Goal: Task Accomplishment & Management: Complete application form

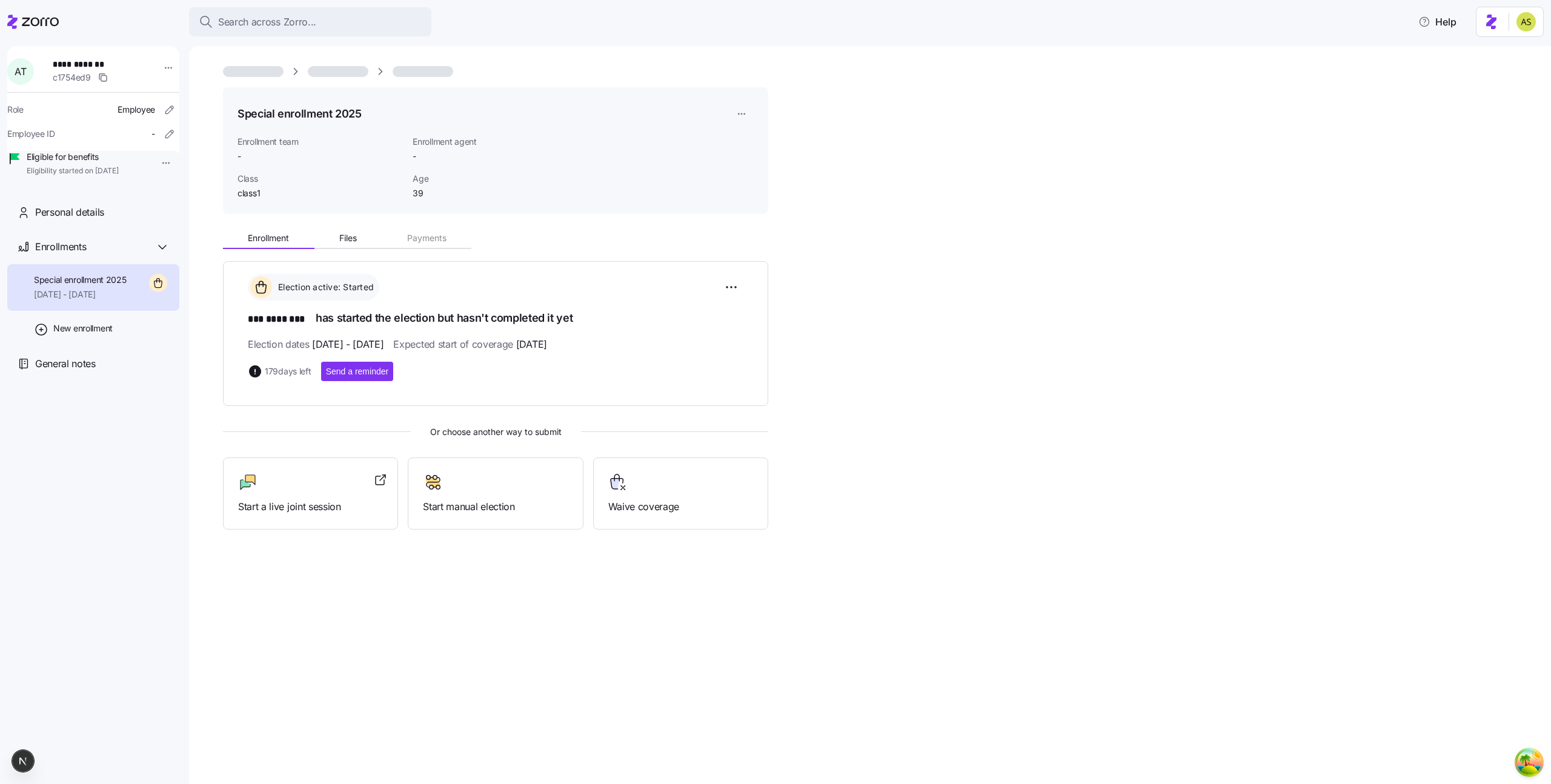
click at [221, 282] on div "Special enrollment 2025 Enrollment team - Enrollment agent - Class class1 Age […" at bounding box center [869, 415] width 1361 height 738
click at [73, 218] on div "Personal details" at bounding box center [93, 212] width 172 height 34
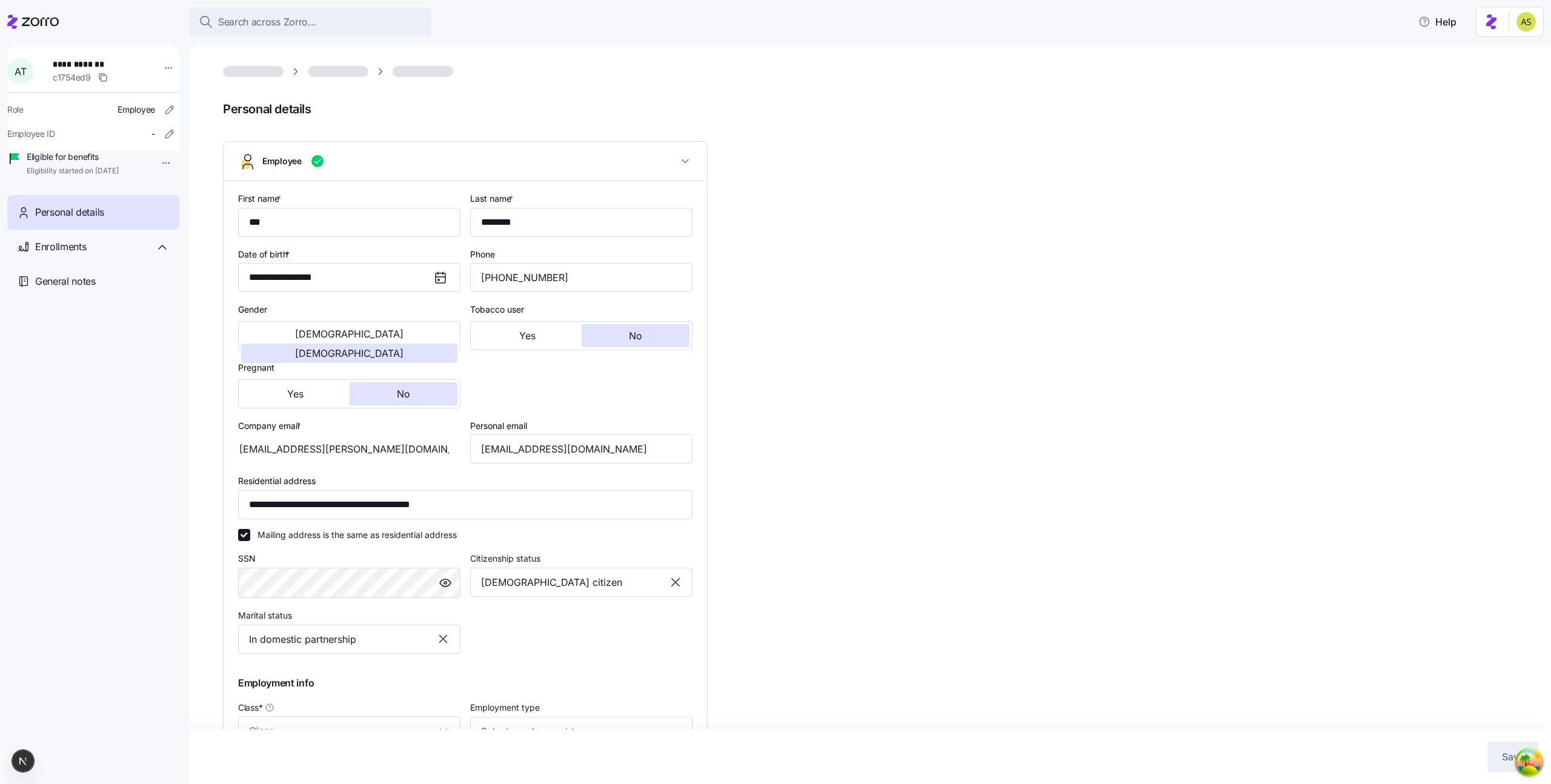
type input "class1"
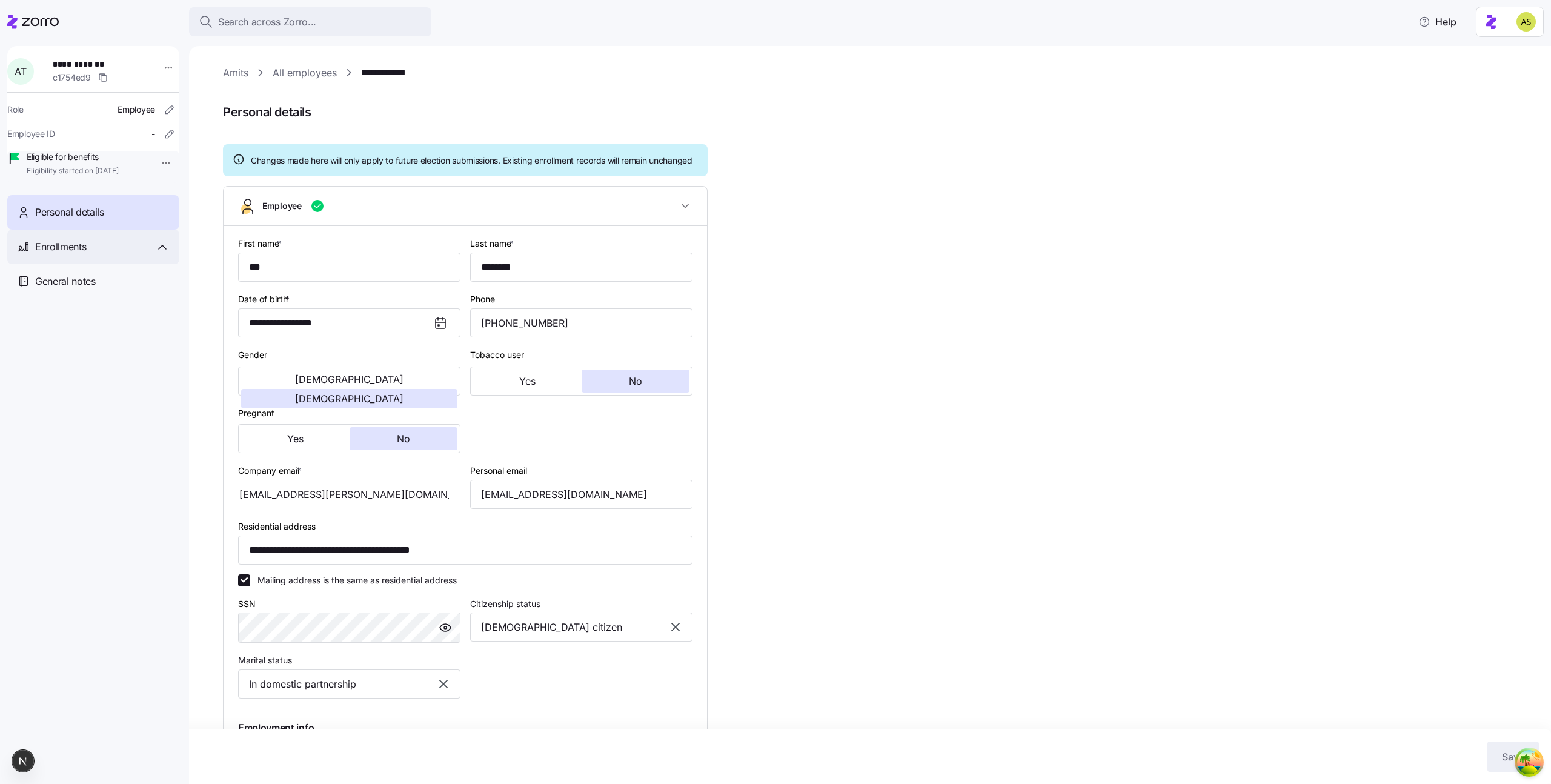
click at [127, 255] on div "Enrollments" at bounding box center [102, 247] width 135 height 15
click at [131, 304] on div "Special enrollment 2025 12/11/2025 - 09/15/2026" at bounding box center [93, 287] width 172 height 46
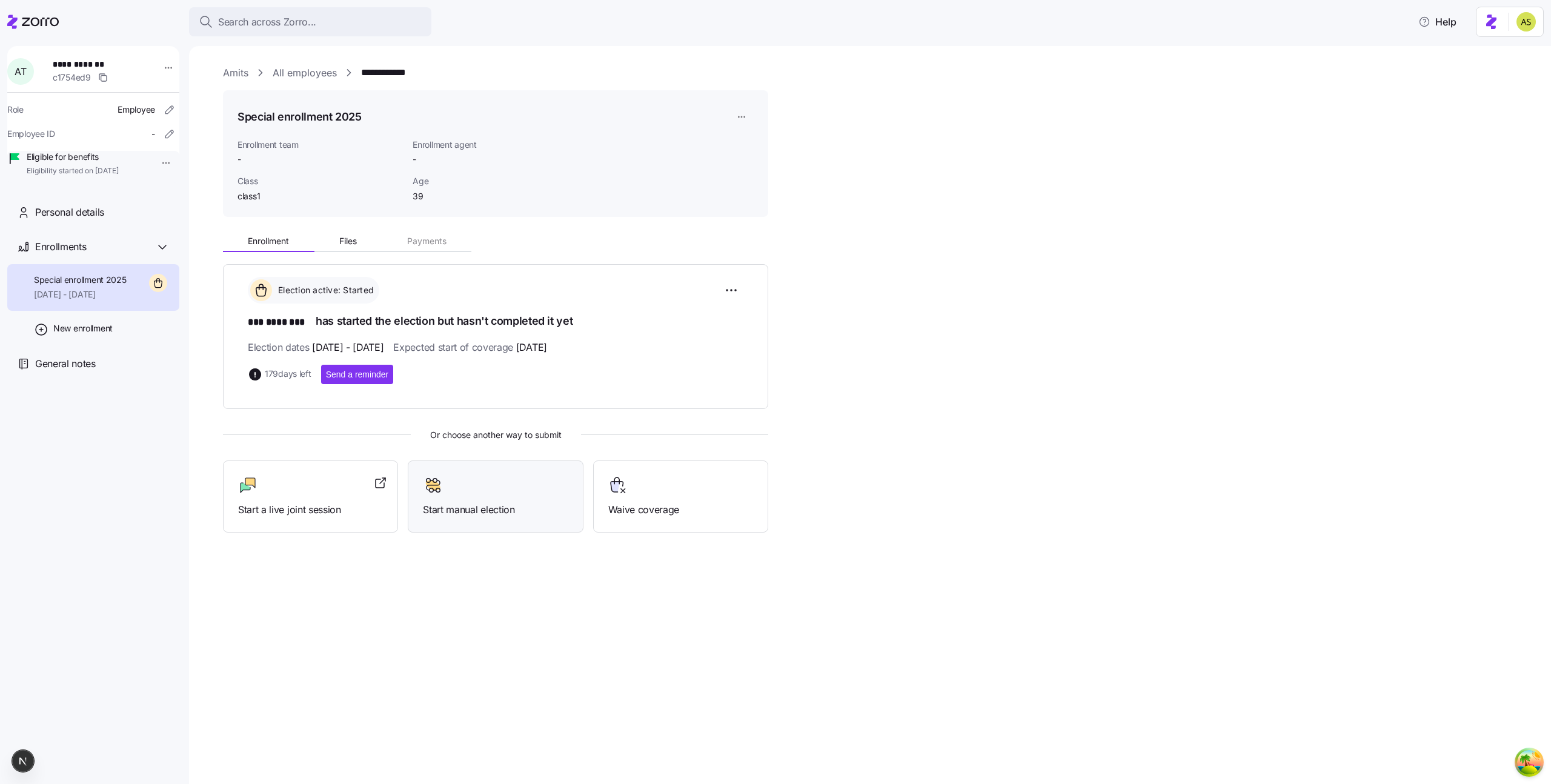
click at [481, 505] on span "Start manual election" at bounding box center [495, 510] width 145 height 15
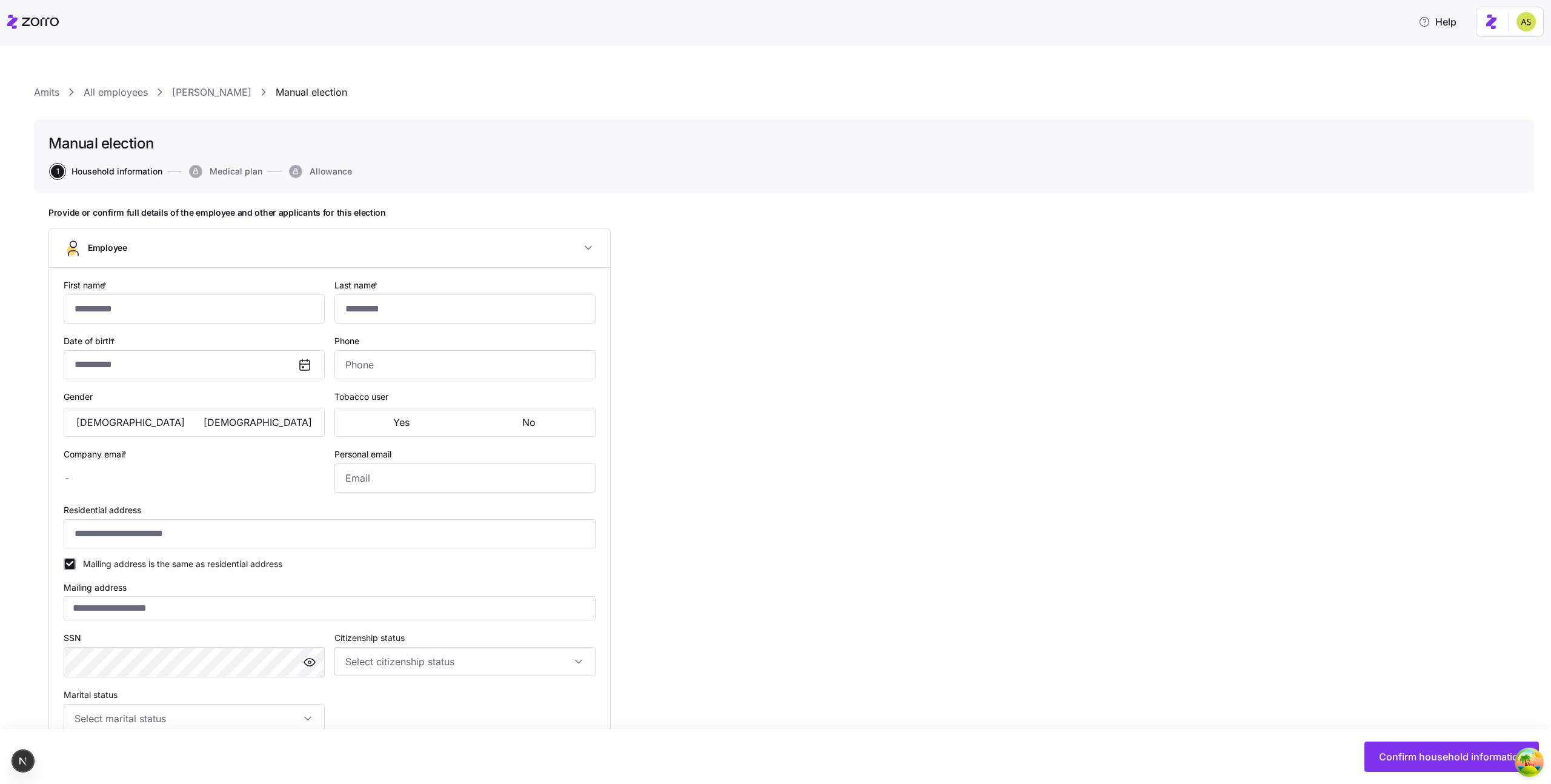
type input "***"
type input "********"
type input "[EMAIL_ADDRESS][PERSON_NAME][DOMAIN_NAME]"
type input "**********"
checkbox input "true"
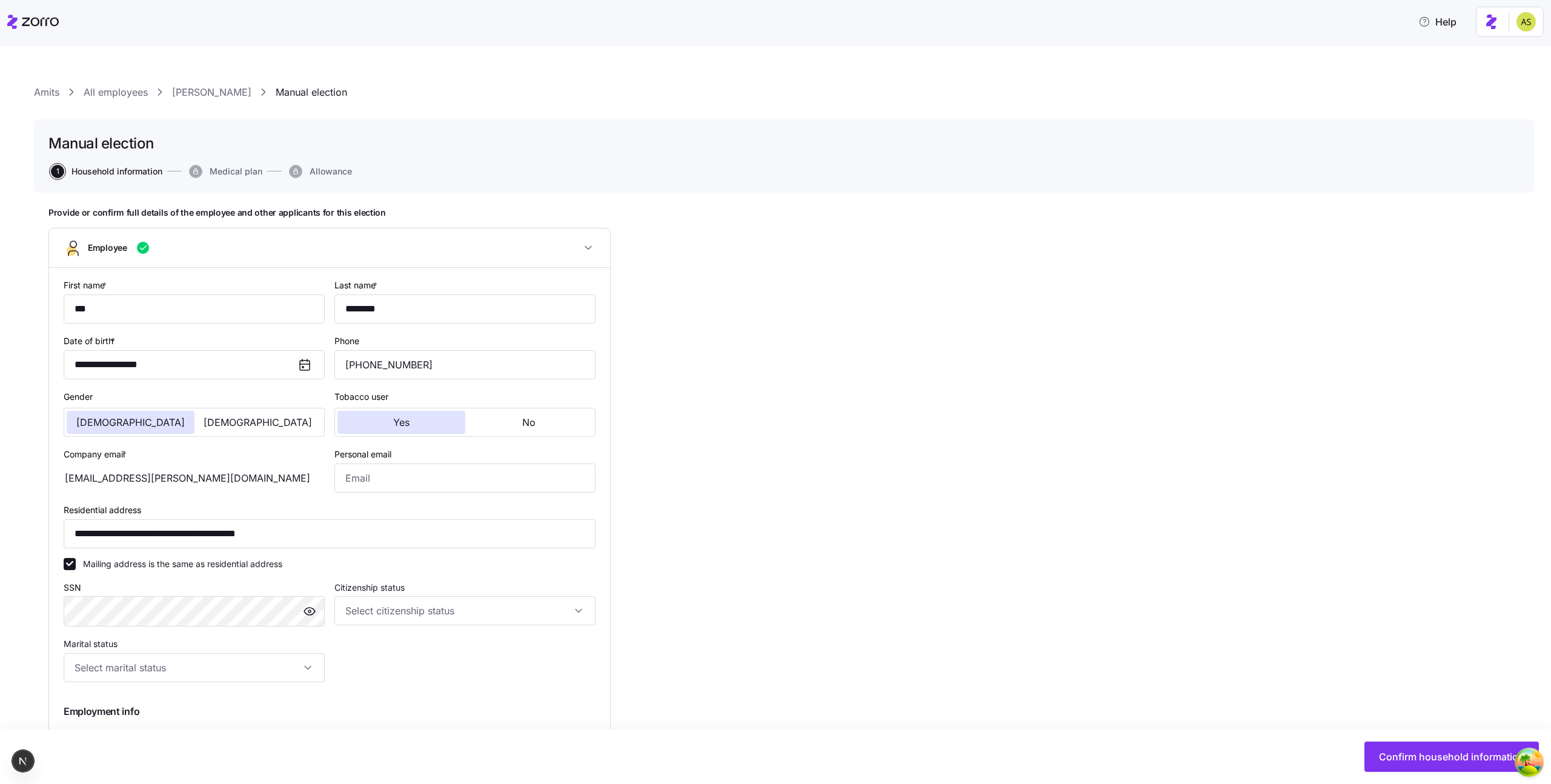
type input "**********"
type input "[PHONE_NUMBER]"
type input "class1"
click at [96, 536] on input "**********" at bounding box center [329, 534] width 532 height 29
type input "**********"
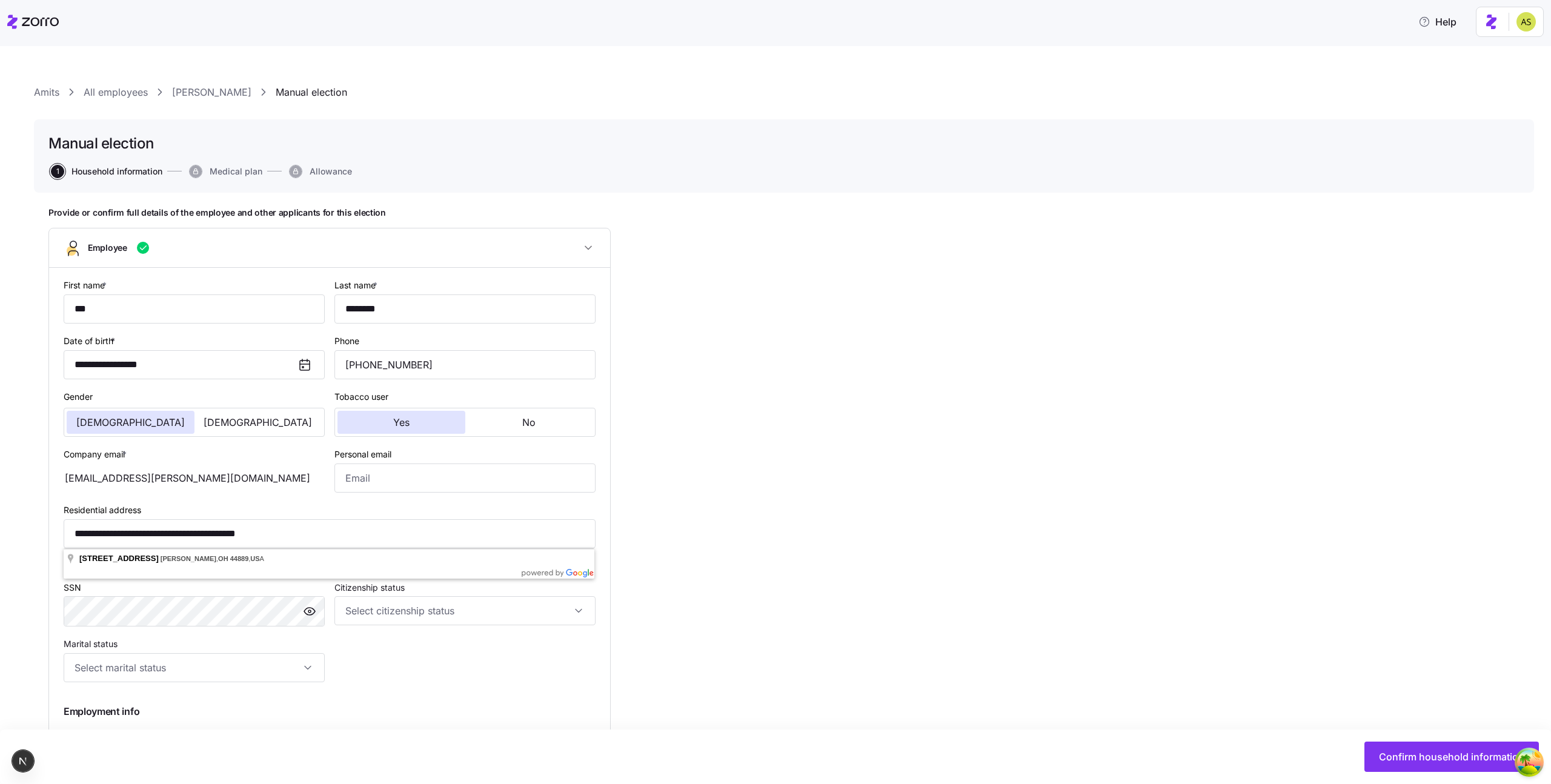
click at [859, 535] on div "**********" at bounding box center [783, 697] width 1471 height 980
click at [1450, 765] on button "Confirm household information" at bounding box center [1451, 756] width 174 height 30
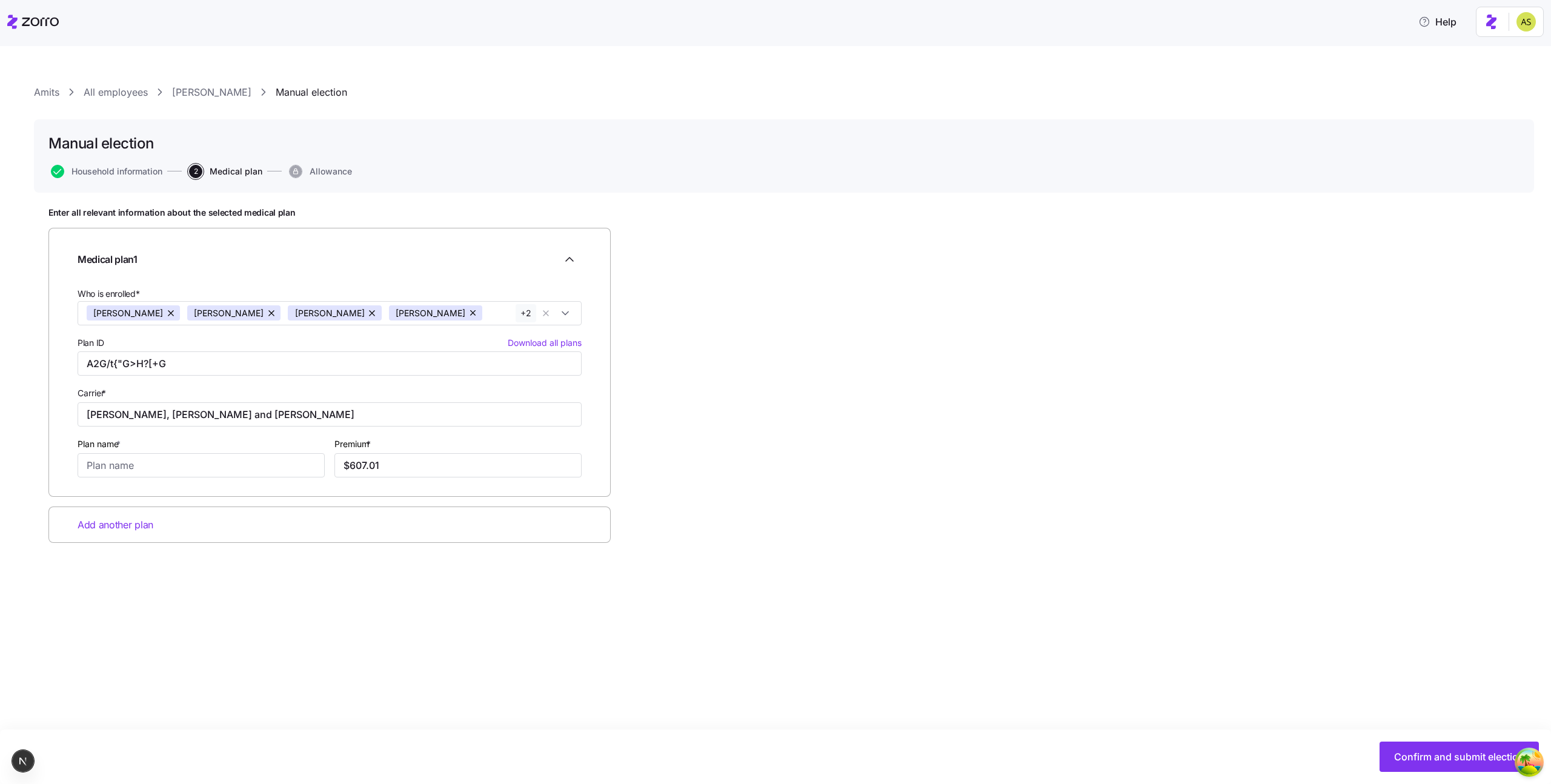
click at [193, 91] on link "[PERSON_NAME]" at bounding box center [212, 93] width 80 height 15
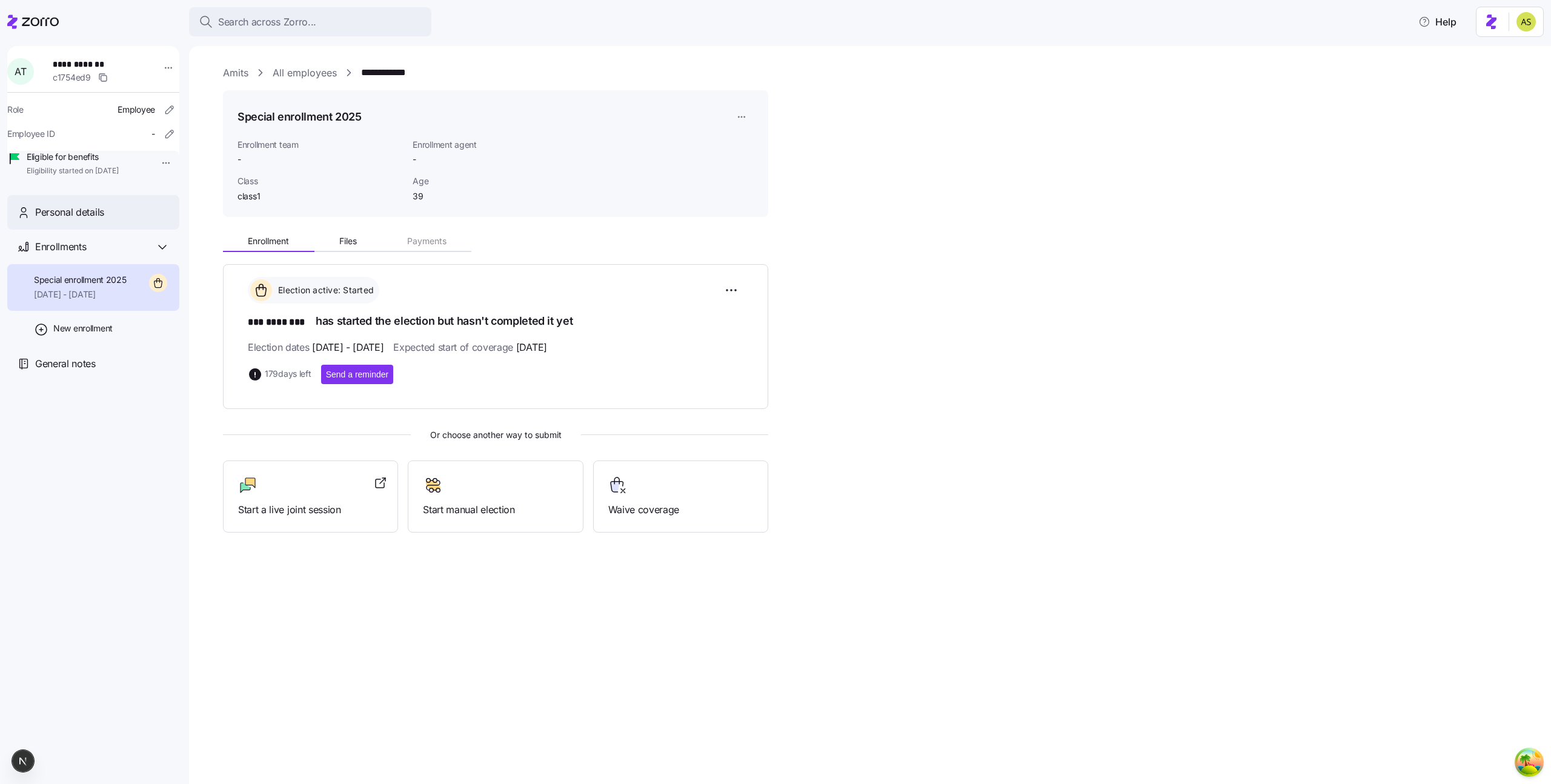
click at [84, 220] on span "Personal details" at bounding box center [69, 213] width 69 height 15
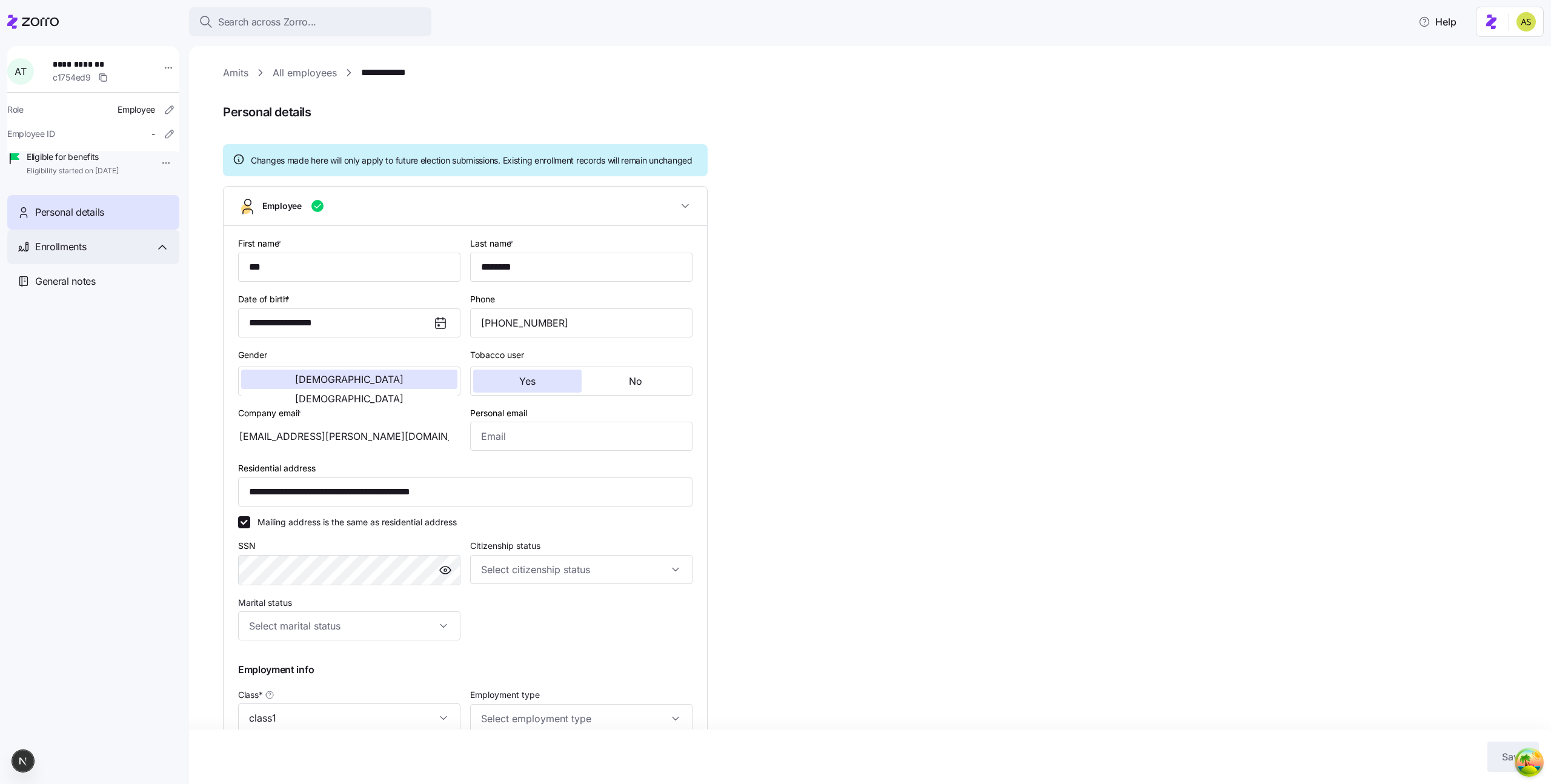
click at [83, 255] on span "Enrollments" at bounding box center [60, 247] width 51 height 15
click at [69, 286] on span "Special enrollment 2025" at bounding box center [81, 280] width 93 height 12
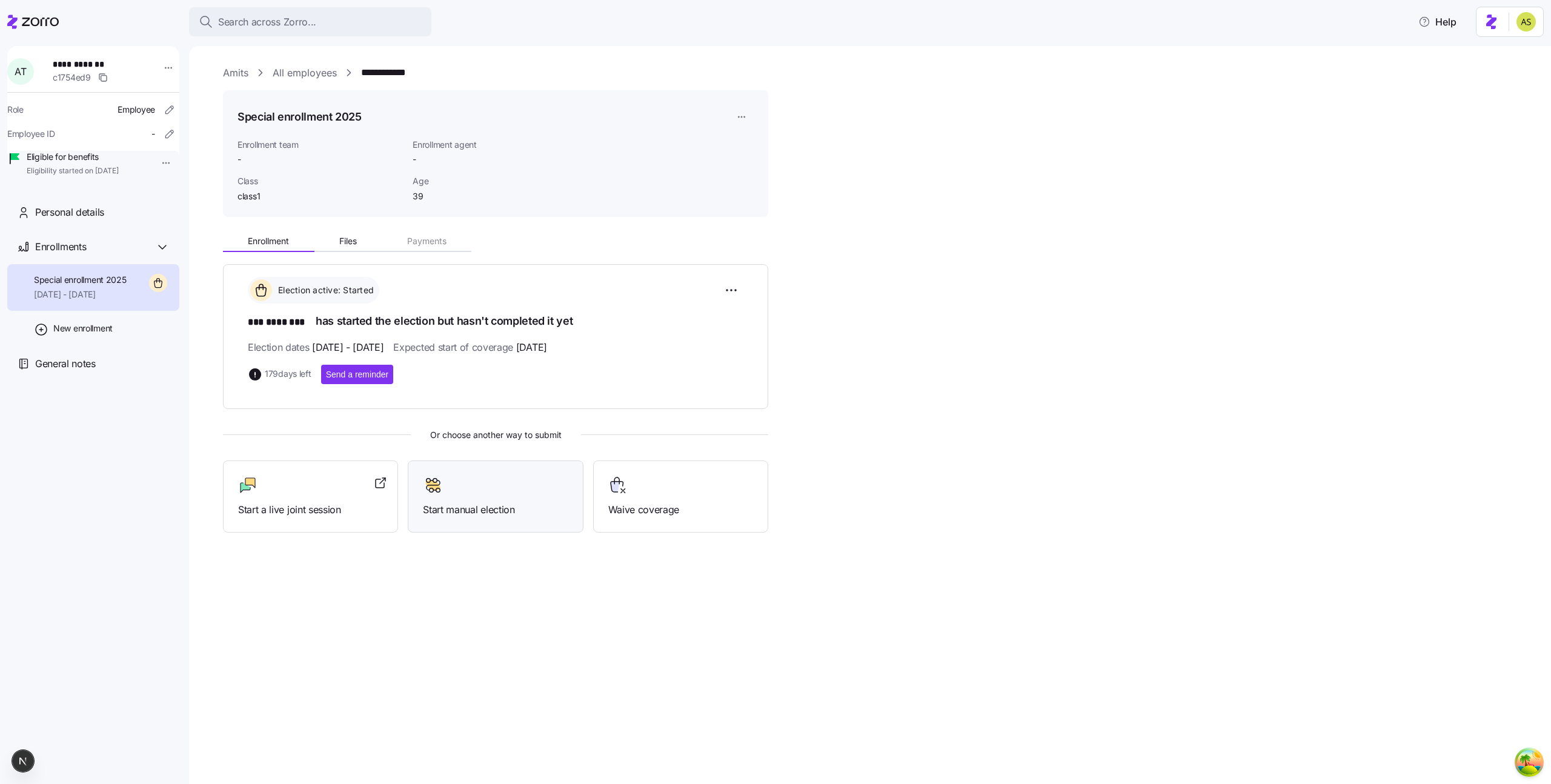
click at [457, 484] on div at bounding box center [495, 485] width 145 height 20
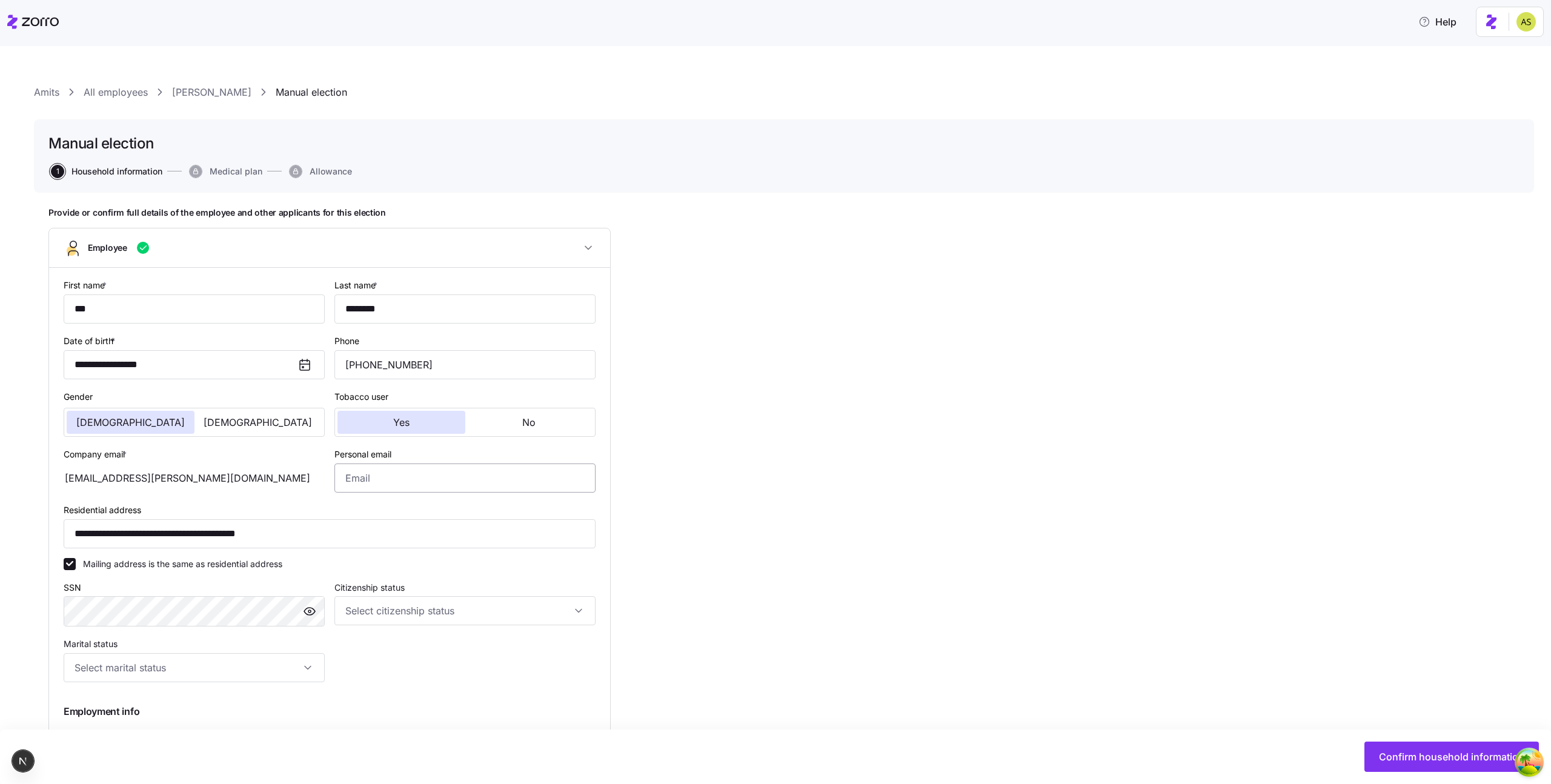
click at [480, 462] on div "Personal email" at bounding box center [465, 469] width 261 height 46
click at [465, 479] on input "Personal email" at bounding box center [465, 478] width 261 height 29
type input "[EMAIL_ADDRESS][DOMAIN_NAME]"
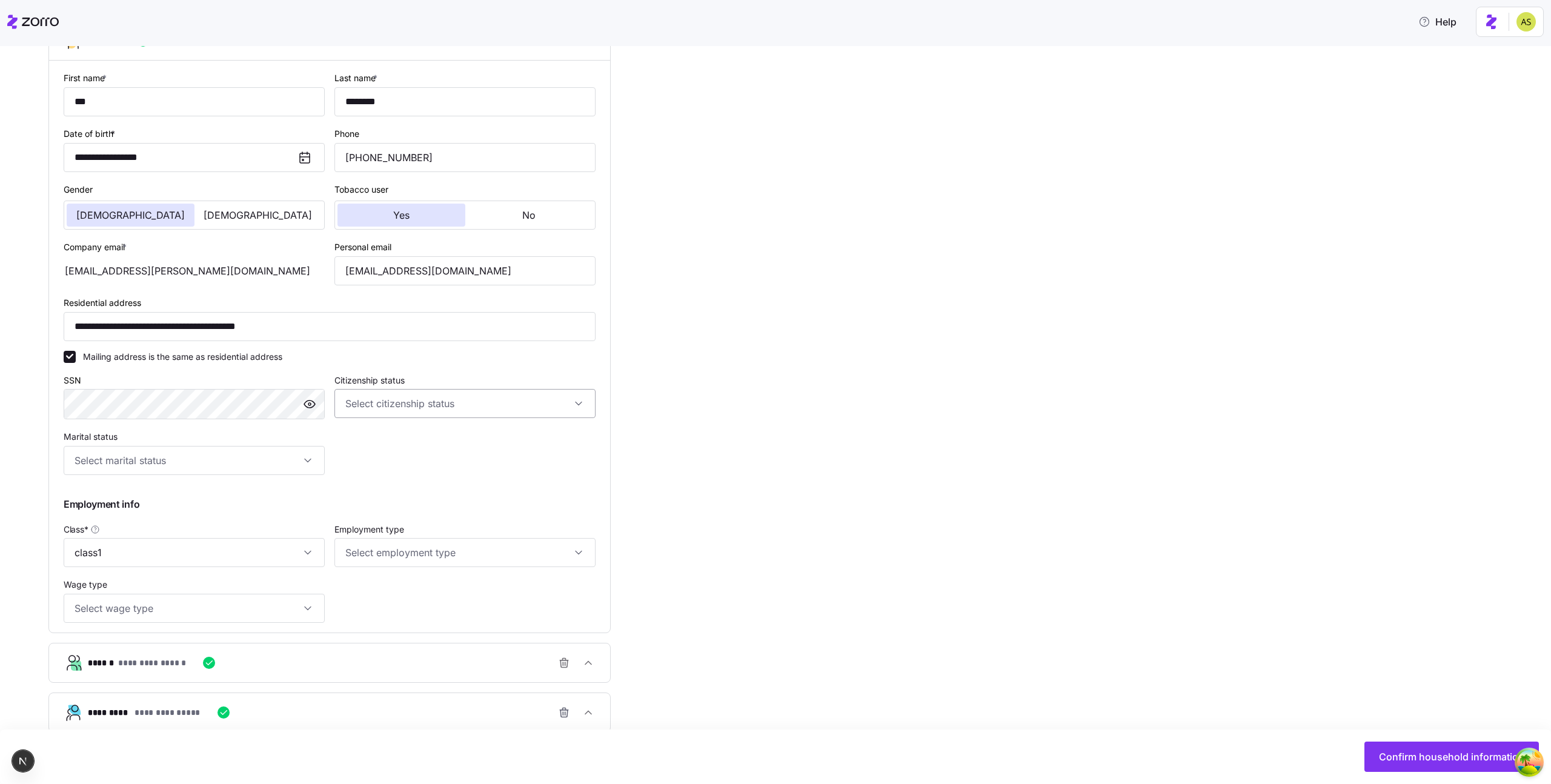
click at [421, 403] on input "Citizenship status" at bounding box center [465, 403] width 261 height 29
click at [393, 452] on div "US citizen Resident alien Other" at bounding box center [464, 466] width 251 height 75
click at [395, 437] on div "[DEMOGRAPHIC_DATA] citizen" at bounding box center [464, 441] width 251 height 26
type input "[DEMOGRAPHIC_DATA] citizen"
click at [250, 455] on input "Marital status" at bounding box center [194, 461] width 261 height 29
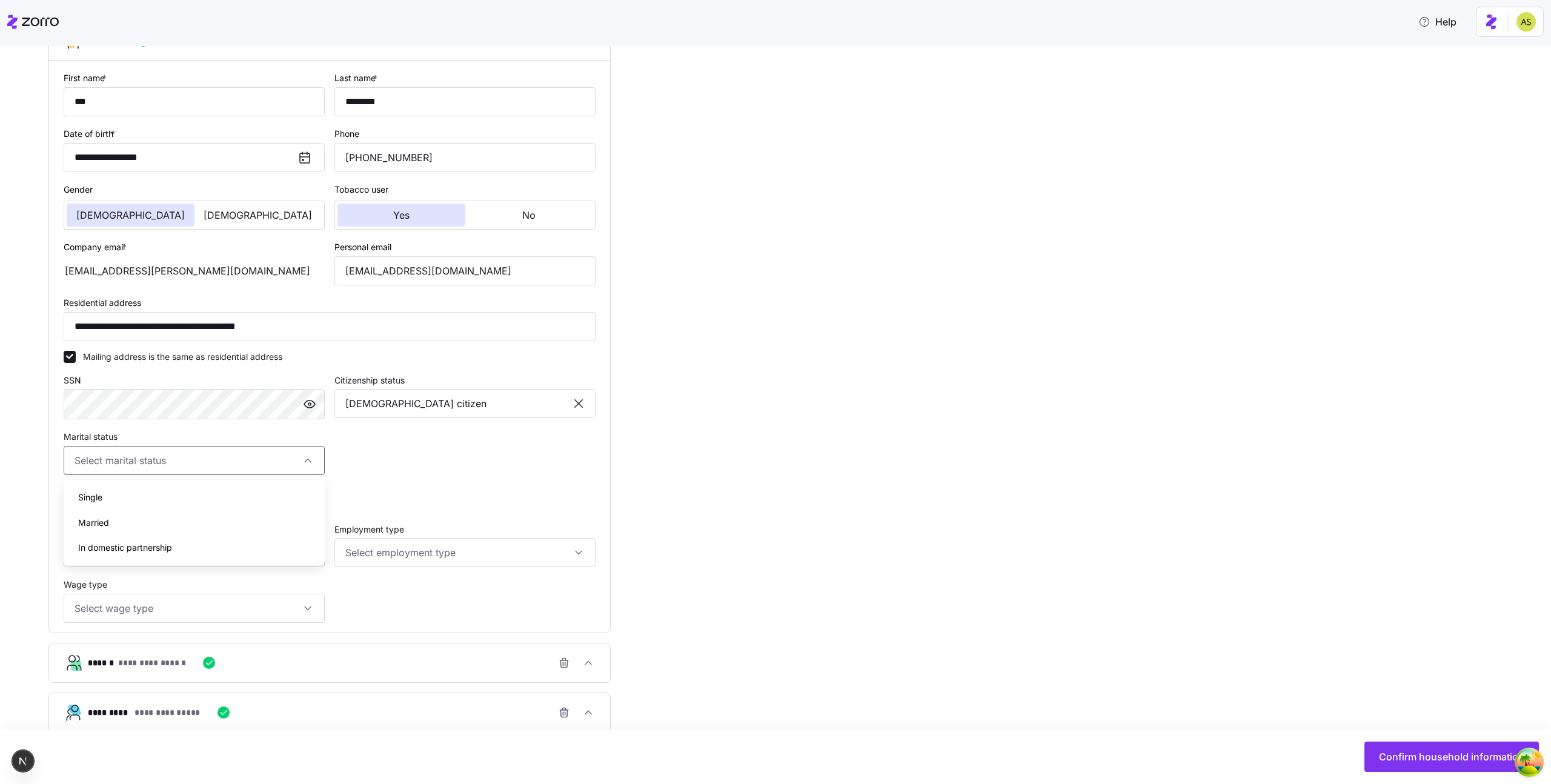
click at [208, 484] on div "Single Married In domestic partnership" at bounding box center [194, 522] width 261 height 86
click at [190, 491] on div "Single" at bounding box center [194, 498] width 251 height 26
type input "Single"
click at [205, 570] on div "Class * class1" at bounding box center [194, 544] width 271 height 56
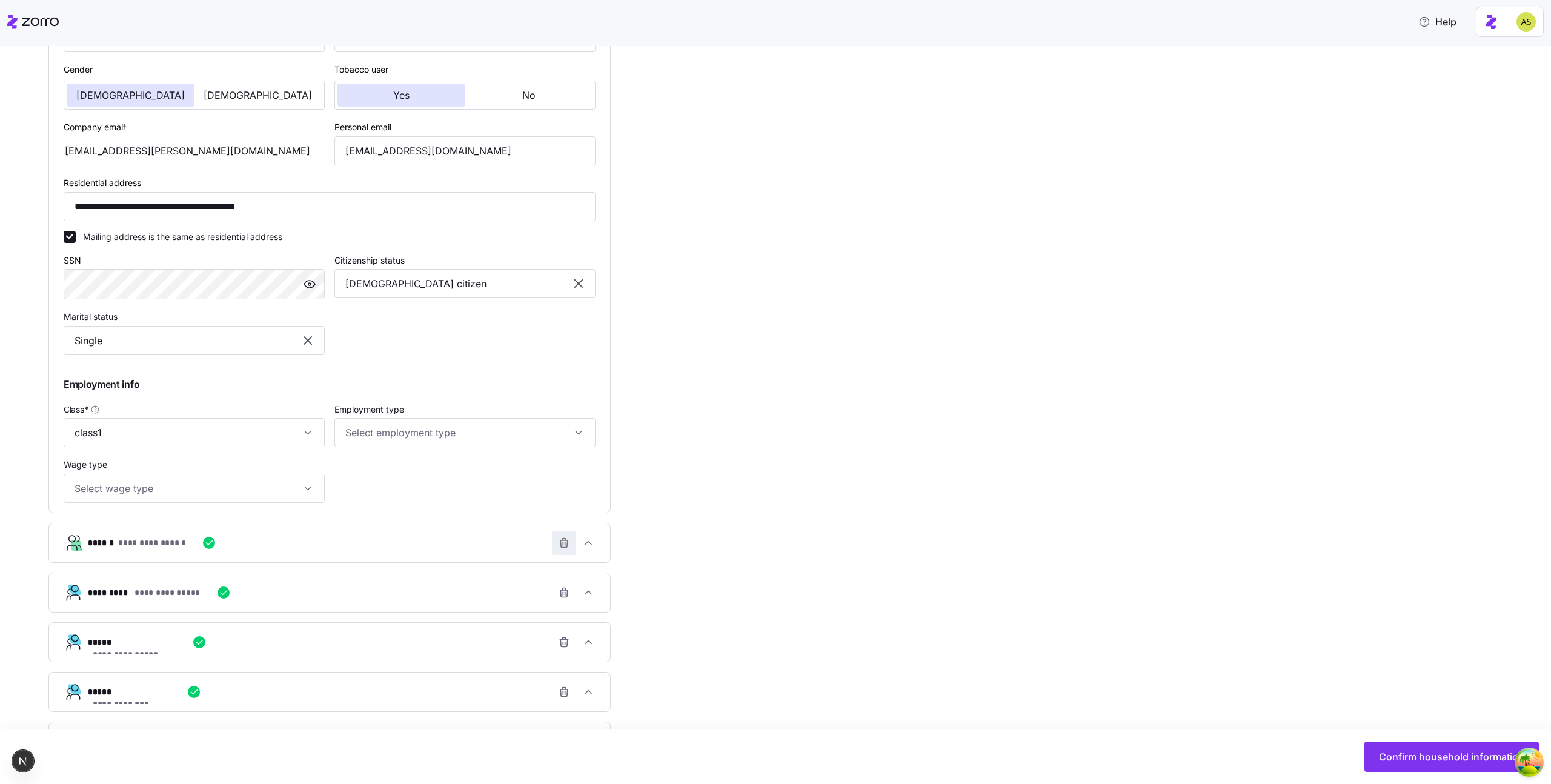
click at [564, 547] on icon "button" at bounding box center [564, 543] width 12 height 12
click at [561, 578] on icon "button" at bounding box center [564, 582] width 12 height 12
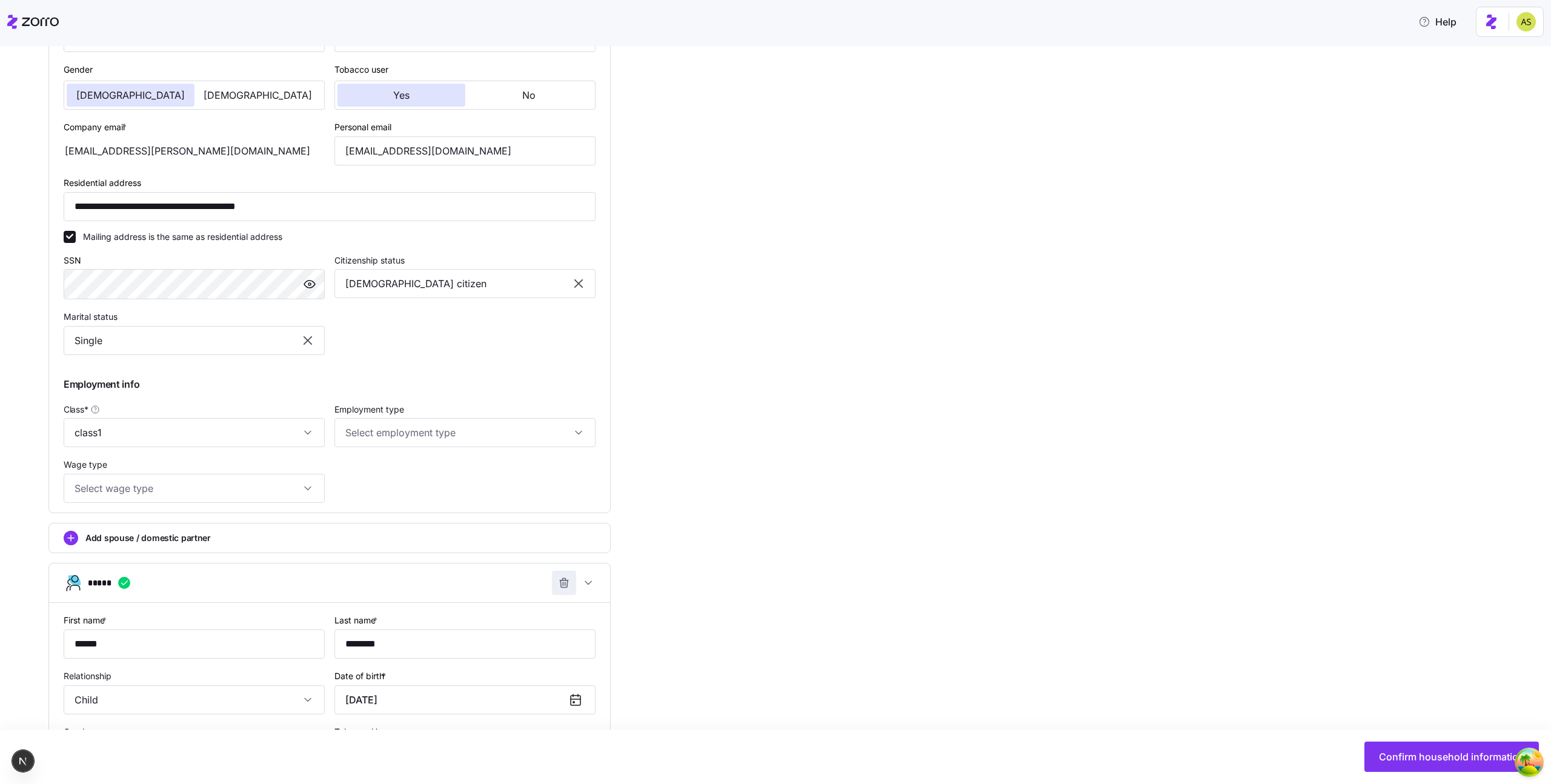
click at [562, 589] on span "button" at bounding box center [564, 582] width 23 height 23
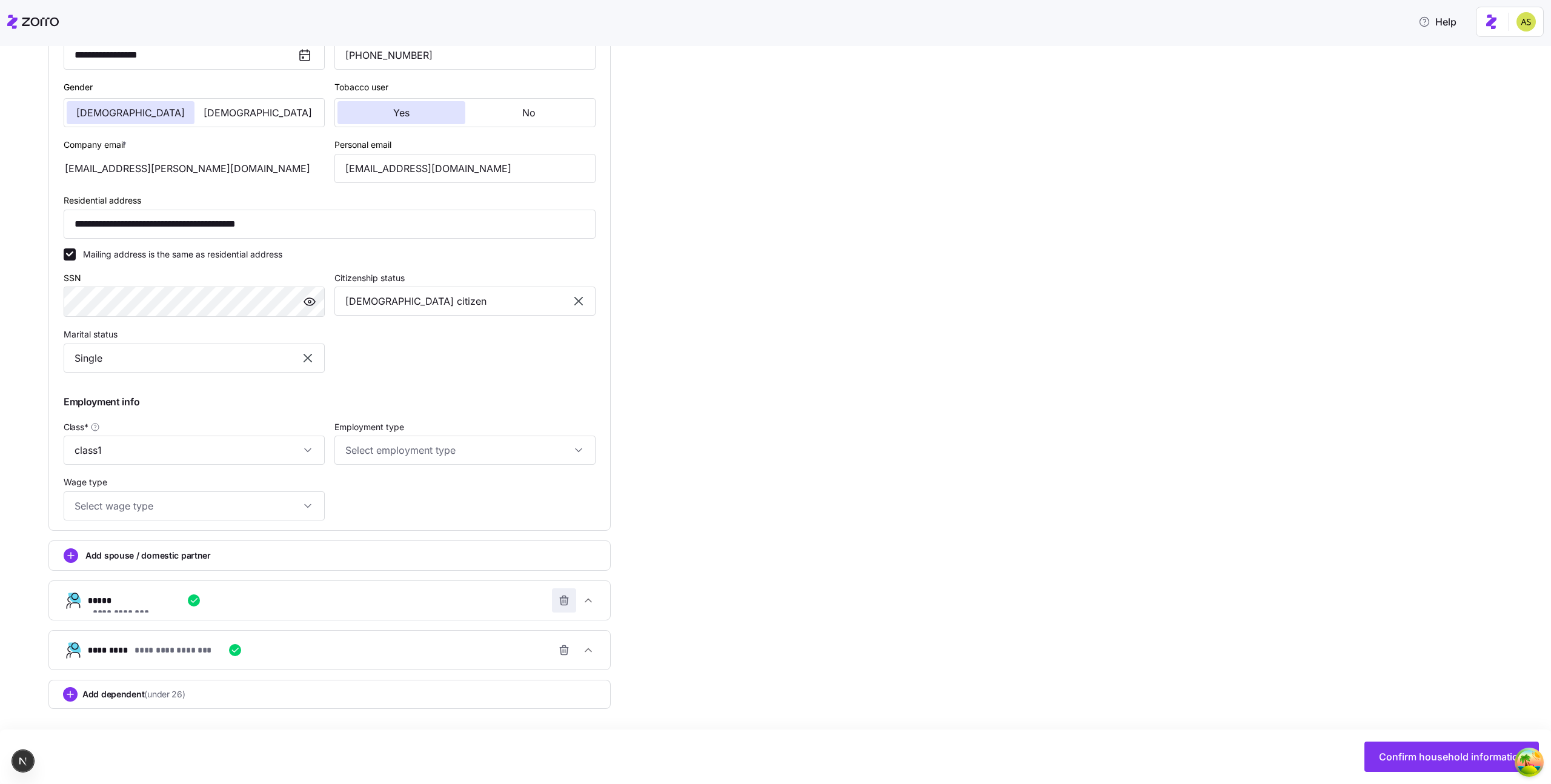
click at [562, 599] on icon "button" at bounding box center [564, 600] width 12 height 12
click at [563, 602] on icon "button" at bounding box center [563, 601] width 0 height 3
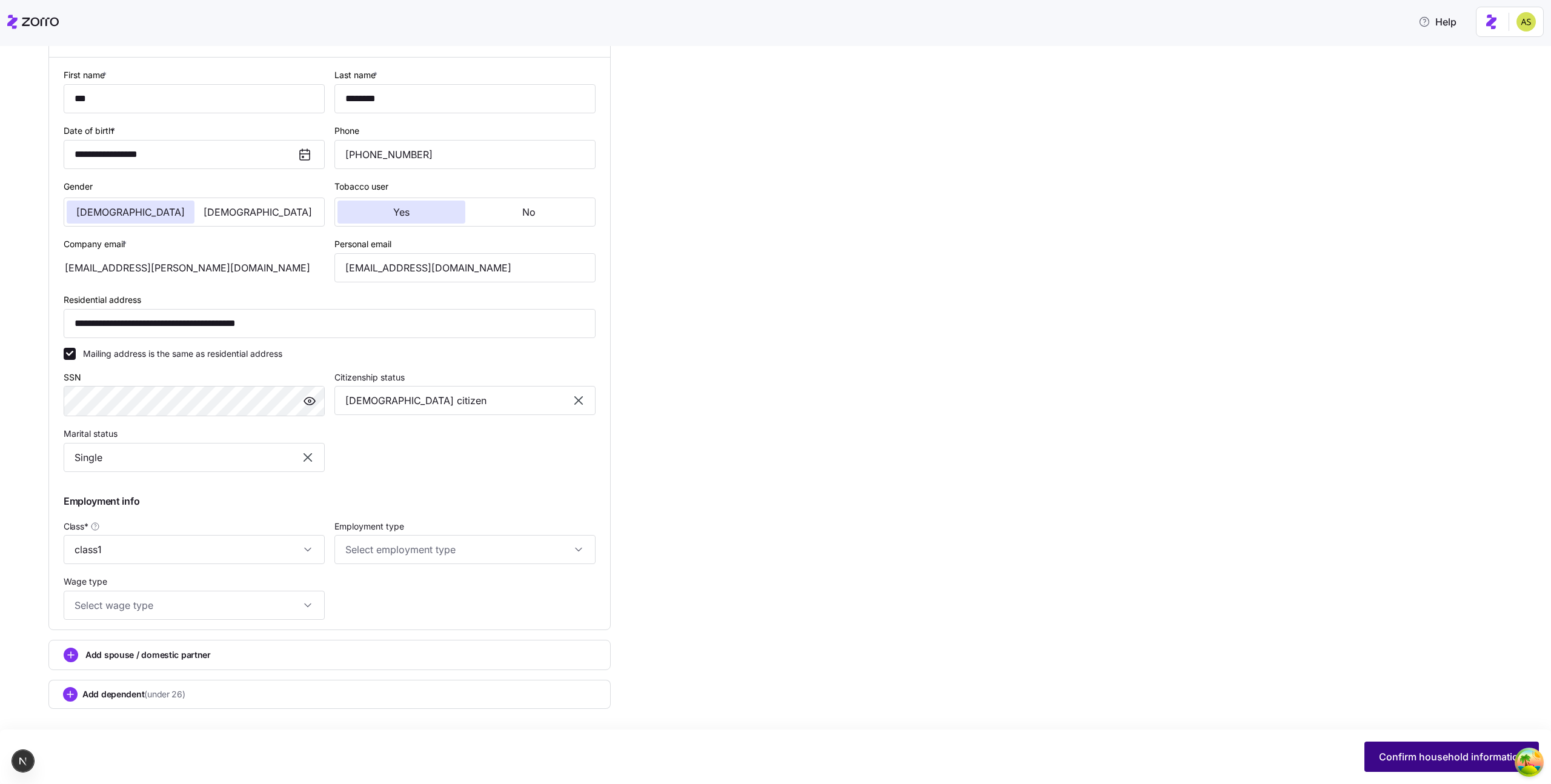
click at [1387, 754] on span "Confirm household information" at bounding box center [1451, 757] width 145 height 15
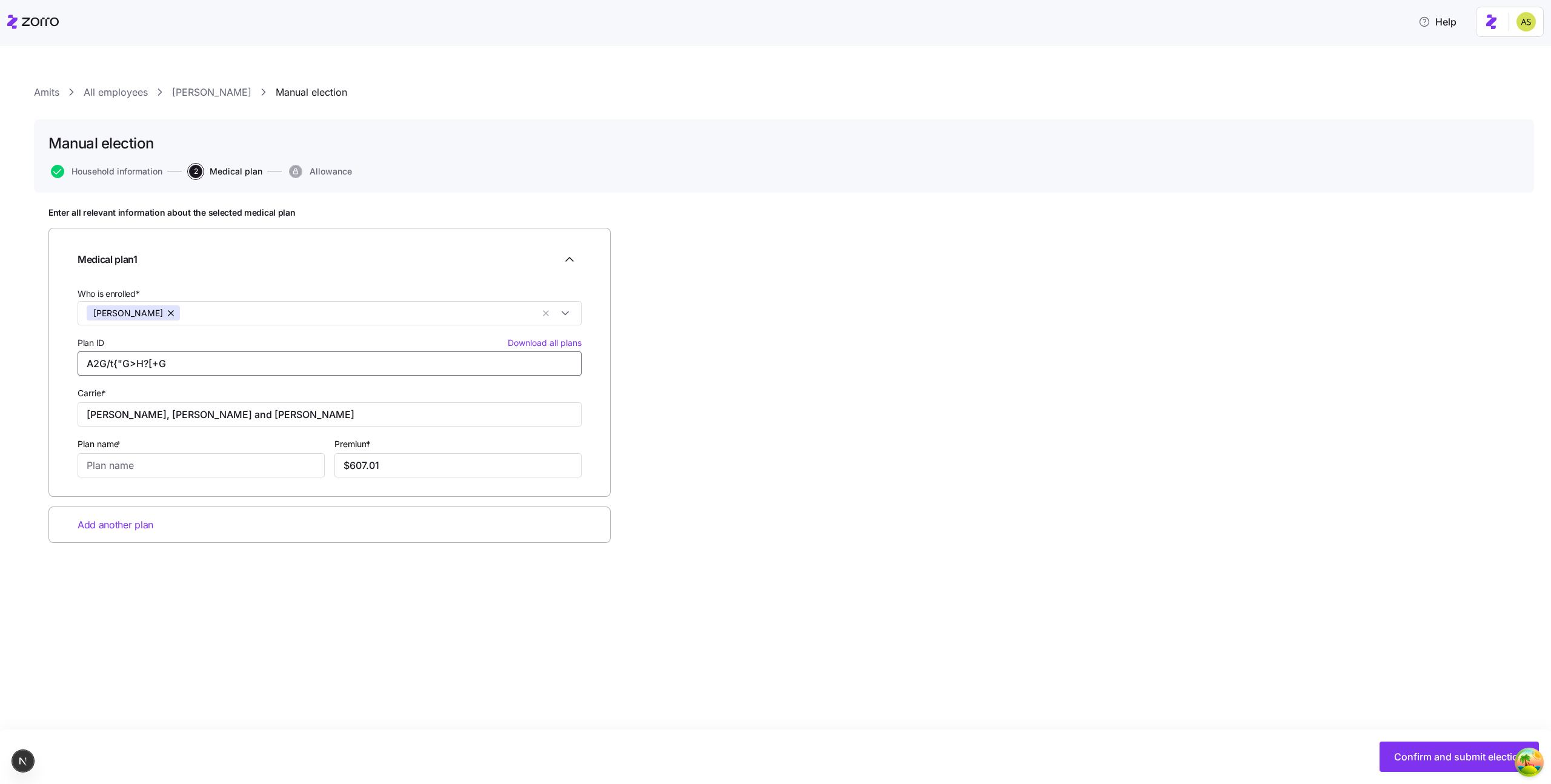
click at [378, 369] on input "A2G/t{"G>H?[+G" at bounding box center [329, 364] width 504 height 24
click at [378, 369] on input "Plan ID Download all plans" at bounding box center [329, 364] width 504 height 24
click at [302, 353] on input "Plan ID Download all plans" at bounding box center [329, 364] width 504 height 24
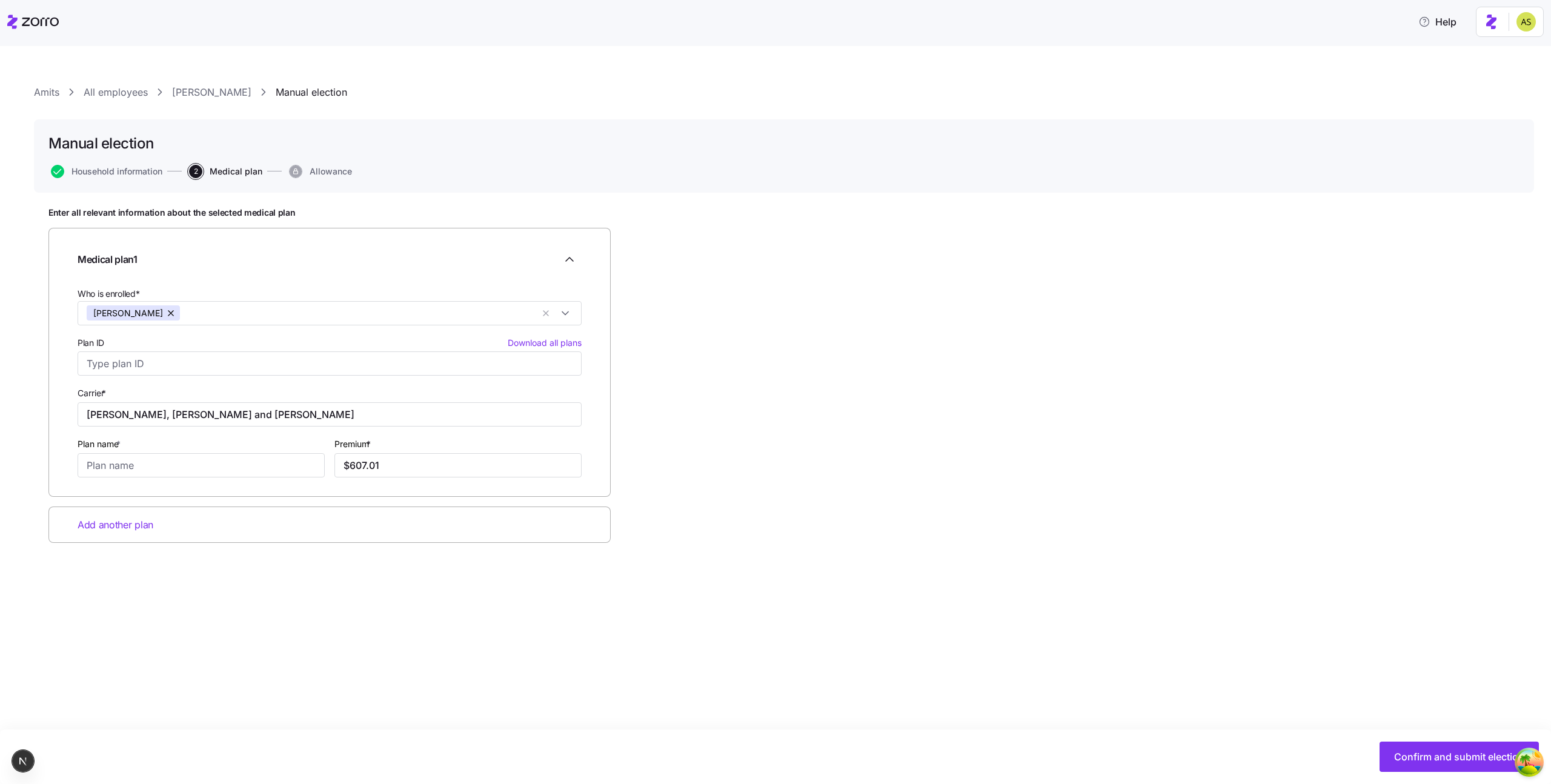
click at [270, 437] on div "Plan name *" at bounding box center [201, 456] width 247 height 41
click at [268, 418] on input "Lebsack, Kunze and Kuvalis" at bounding box center [329, 414] width 504 height 24
click at [299, 387] on div "Carrier *" at bounding box center [329, 406] width 504 height 41
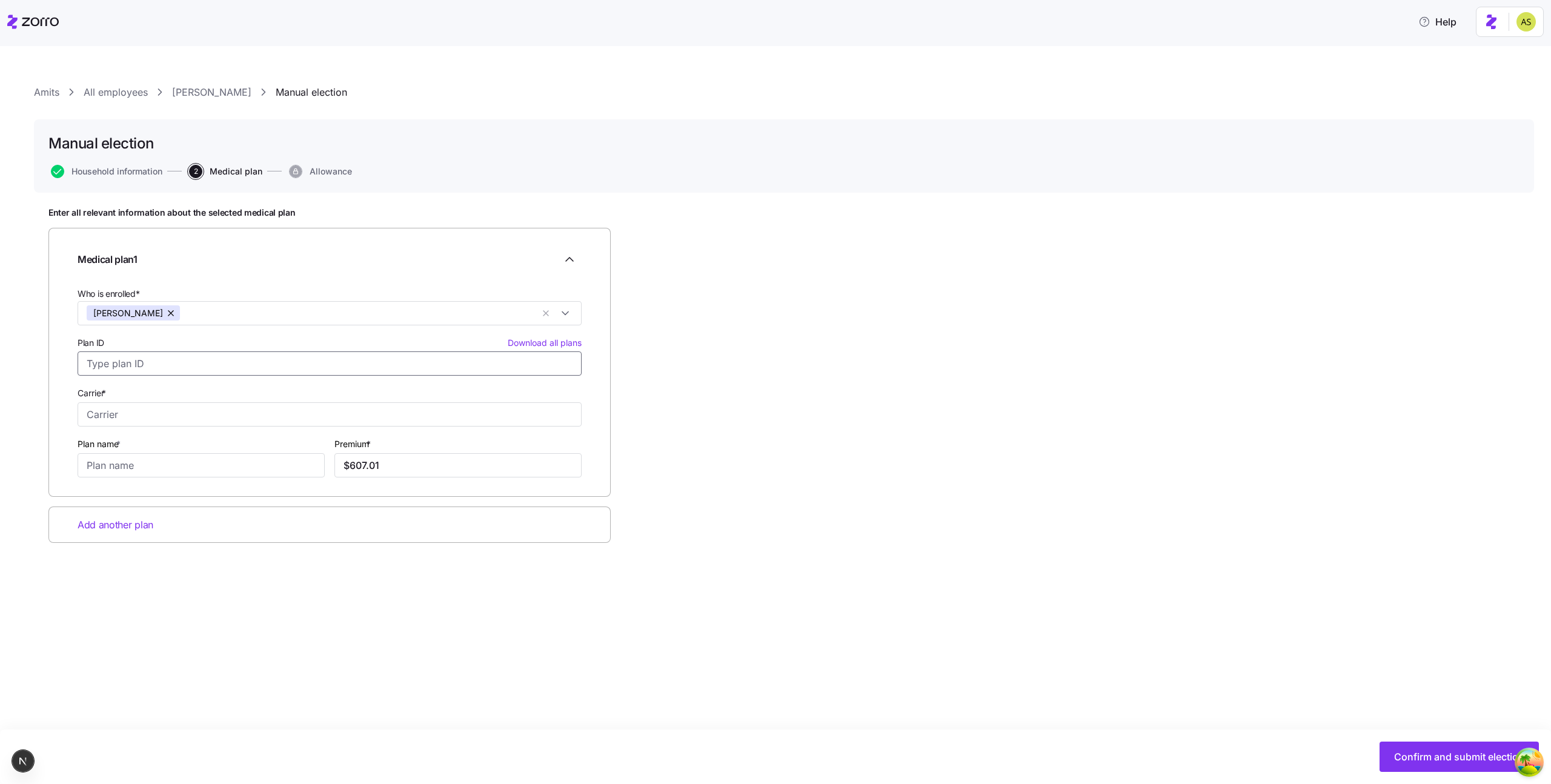
click at [239, 365] on input "Plan ID Download all plans" at bounding box center [329, 364] width 504 height 24
type input "ח"
type input "k"
click at [522, 342] on span "Download all plans" at bounding box center [545, 343] width 74 height 12
click at [214, 85] on link "[PERSON_NAME]" at bounding box center [212, 93] width 80 height 15
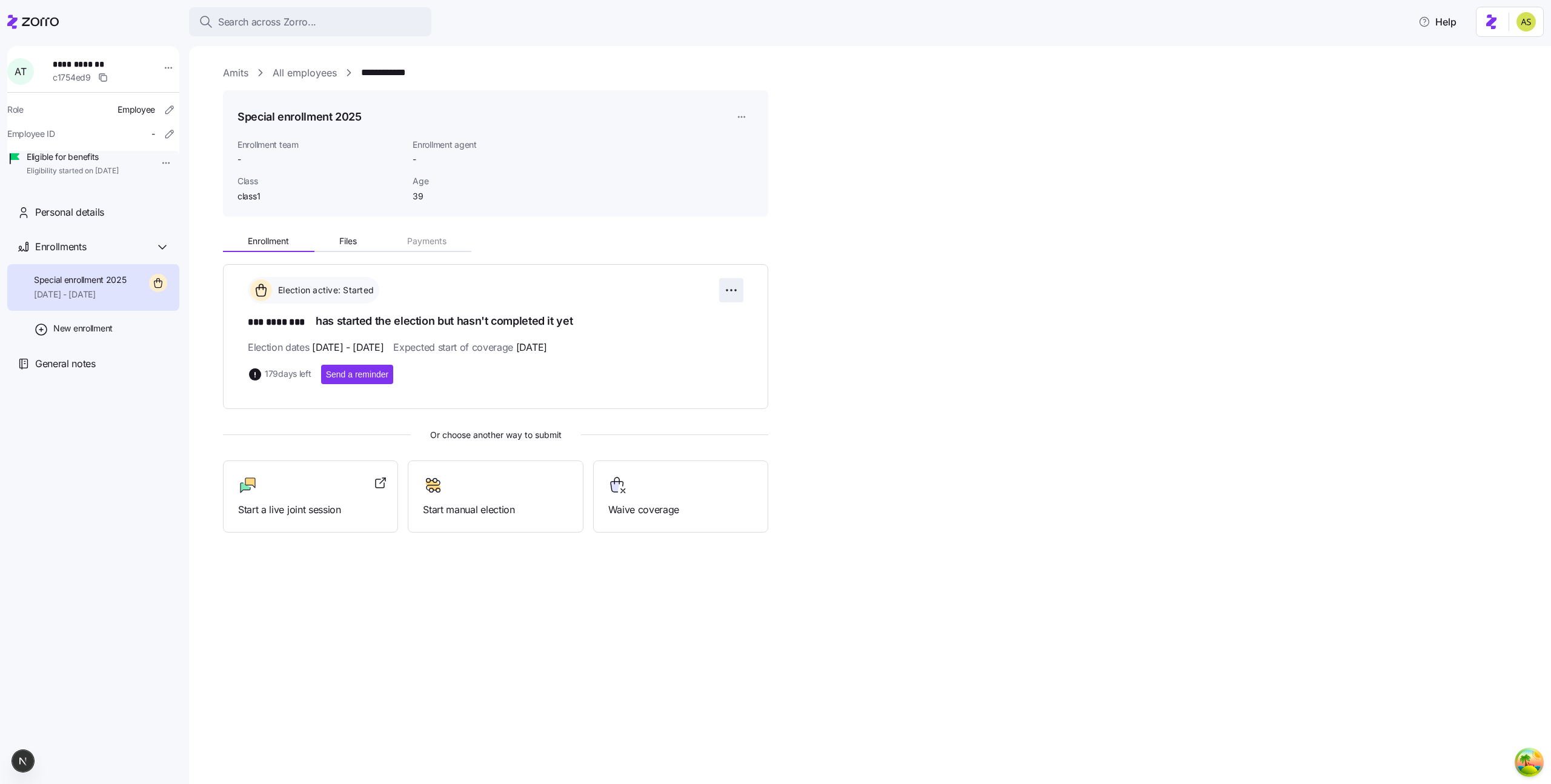
click at [737, 293] on html "**********" at bounding box center [776, 388] width 1551 height 776
click at [703, 318] on div "Change election window" at bounding box center [665, 320] width 142 height 20
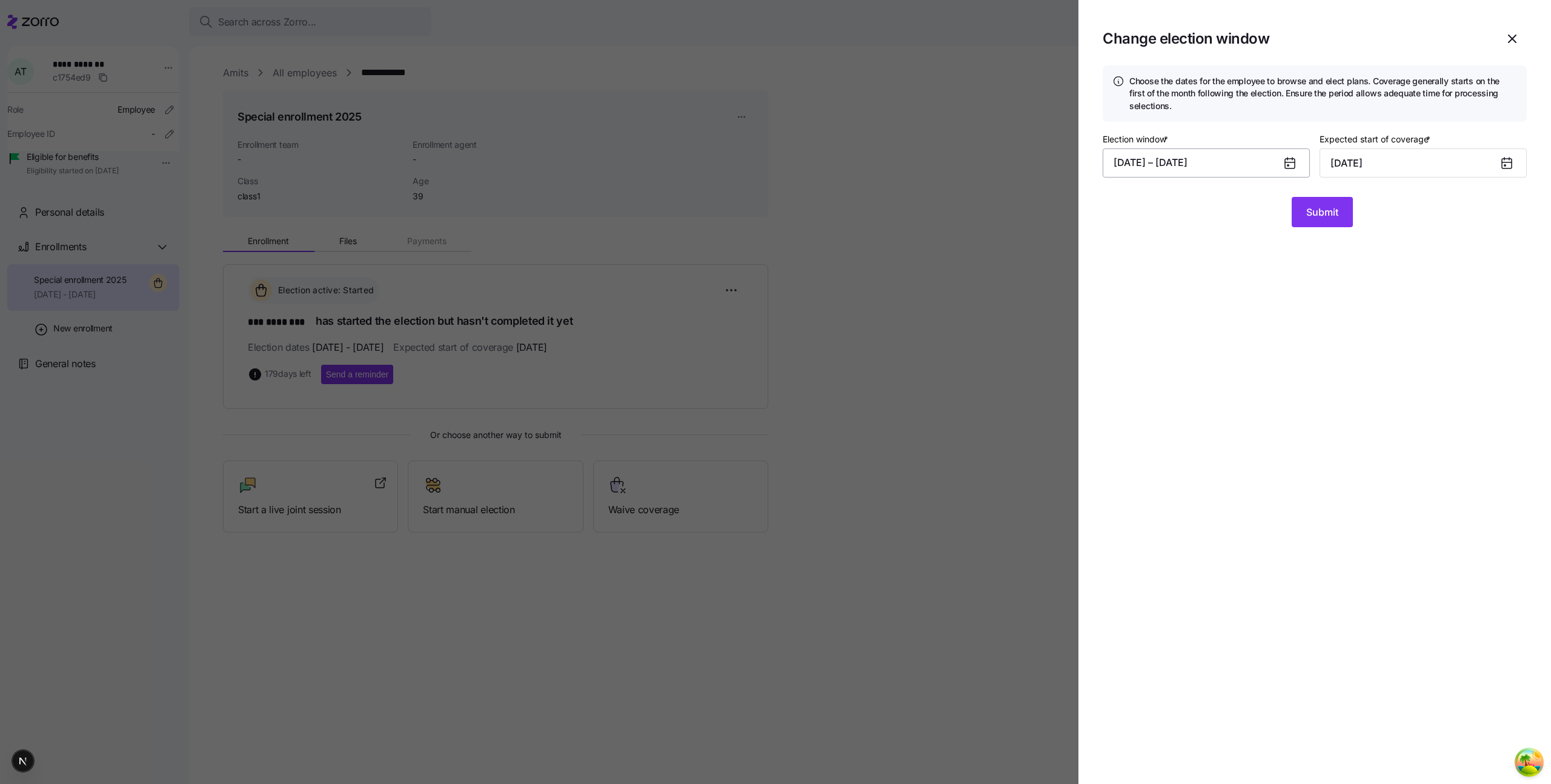
click at [1213, 170] on button "08/10/2025 – 02/20/2026" at bounding box center [1206, 163] width 208 height 29
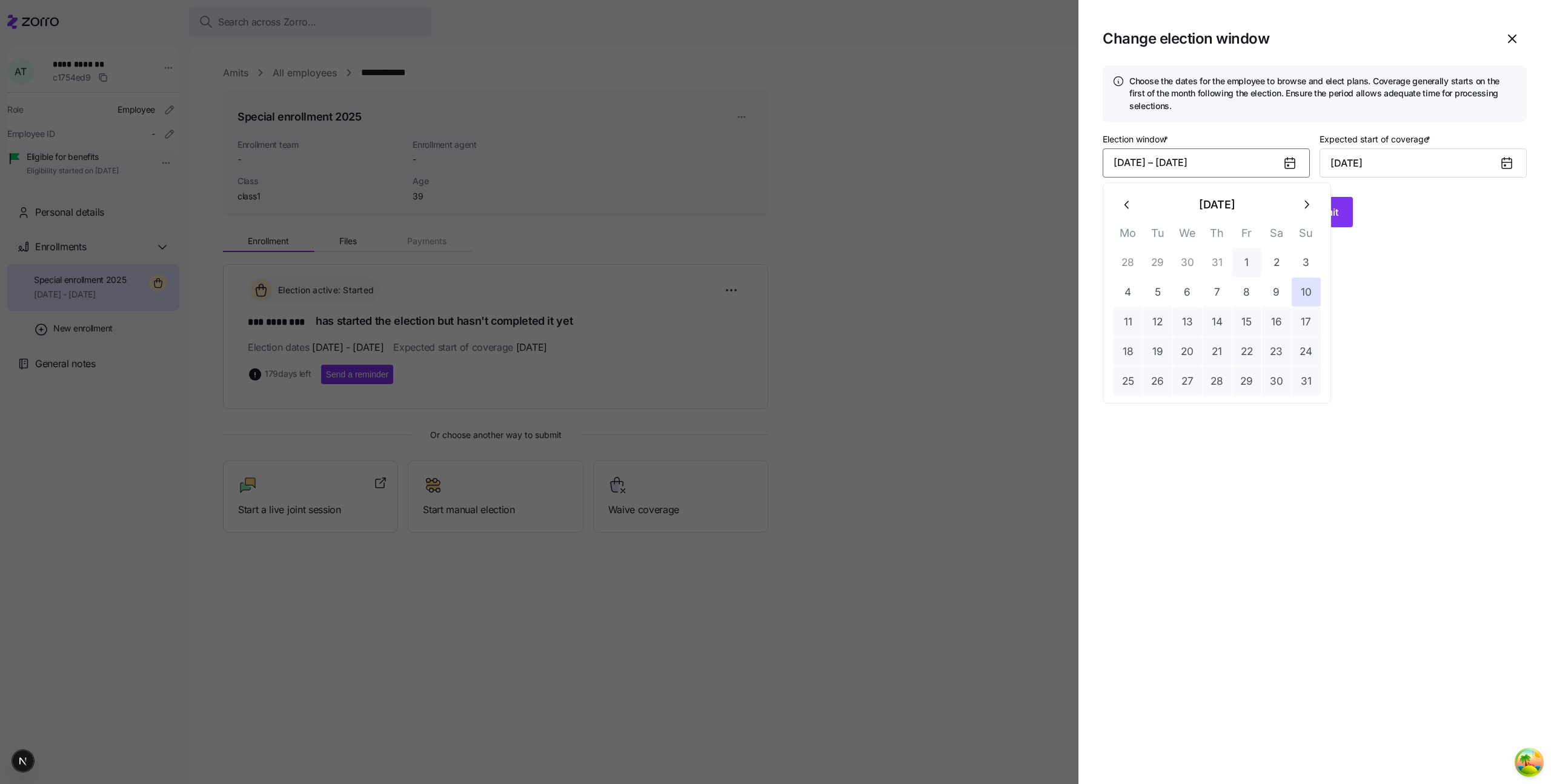
click at [1246, 262] on button "1" at bounding box center [1246, 262] width 29 height 29
click at [1289, 385] on button "30" at bounding box center [1276, 381] width 29 height 29
type input "[DATE]"
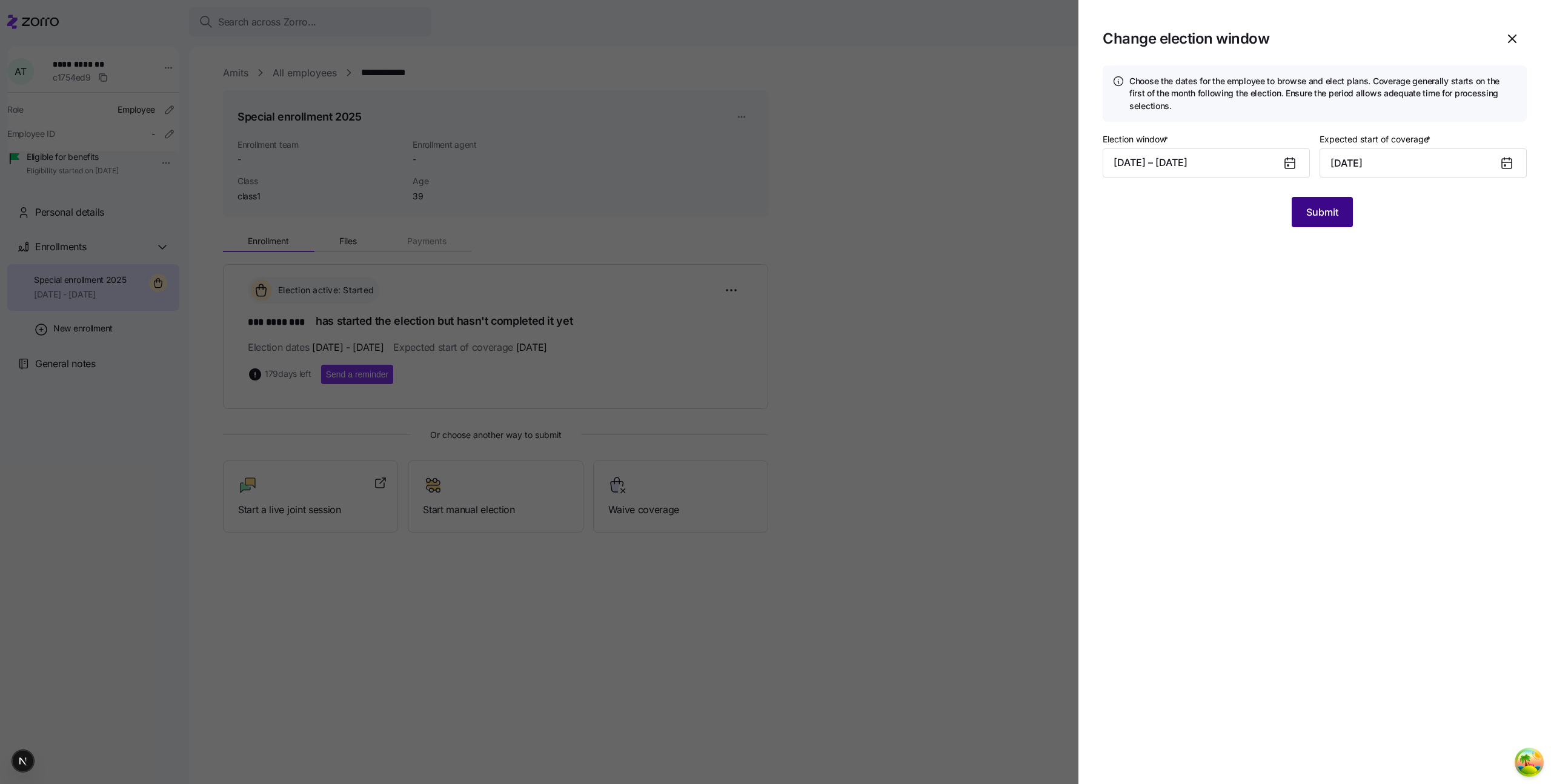
click at [1324, 206] on span "Submit" at bounding box center [1321, 212] width 32 height 15
click at [1529, 42] on icon "button" at bounding box center [1527, 39] width 9 height 9
click at [914, 162] on div at bounding box center [776, 392] width 1551 height 784
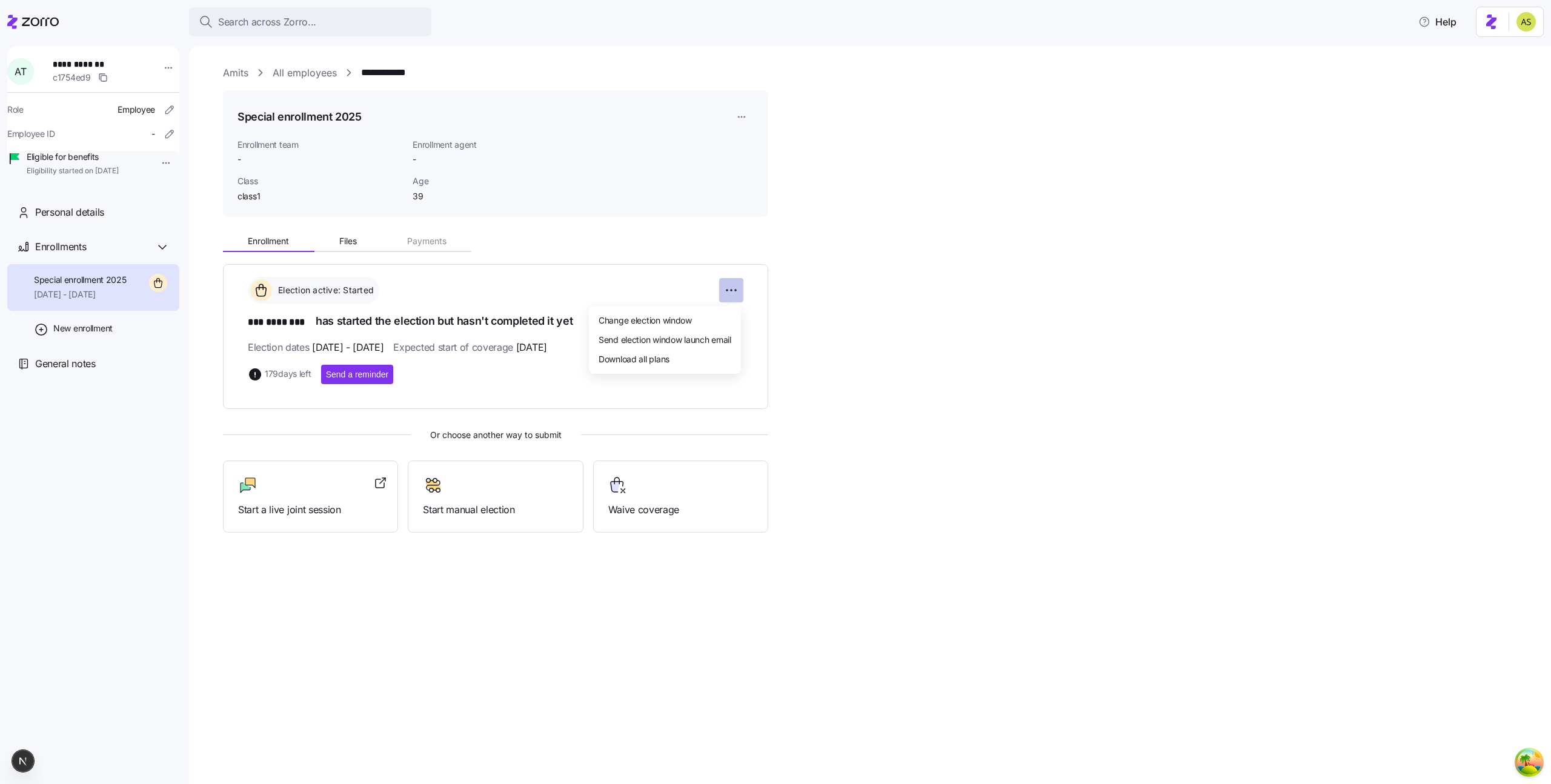
click at [737, 292] on html "**********" at bounding box center [776, 388] width 1551 height 776
click at [433, 226] on html "**********" at bounding box center [776, 388] width 1551 height 776
click at [745, 114] on html "**********" at bounding box center [776, 388] width 1551 height 776
click at [749, 188] on div "Delete enrollment record" at bounding box center [788, 185] width 98 height 14
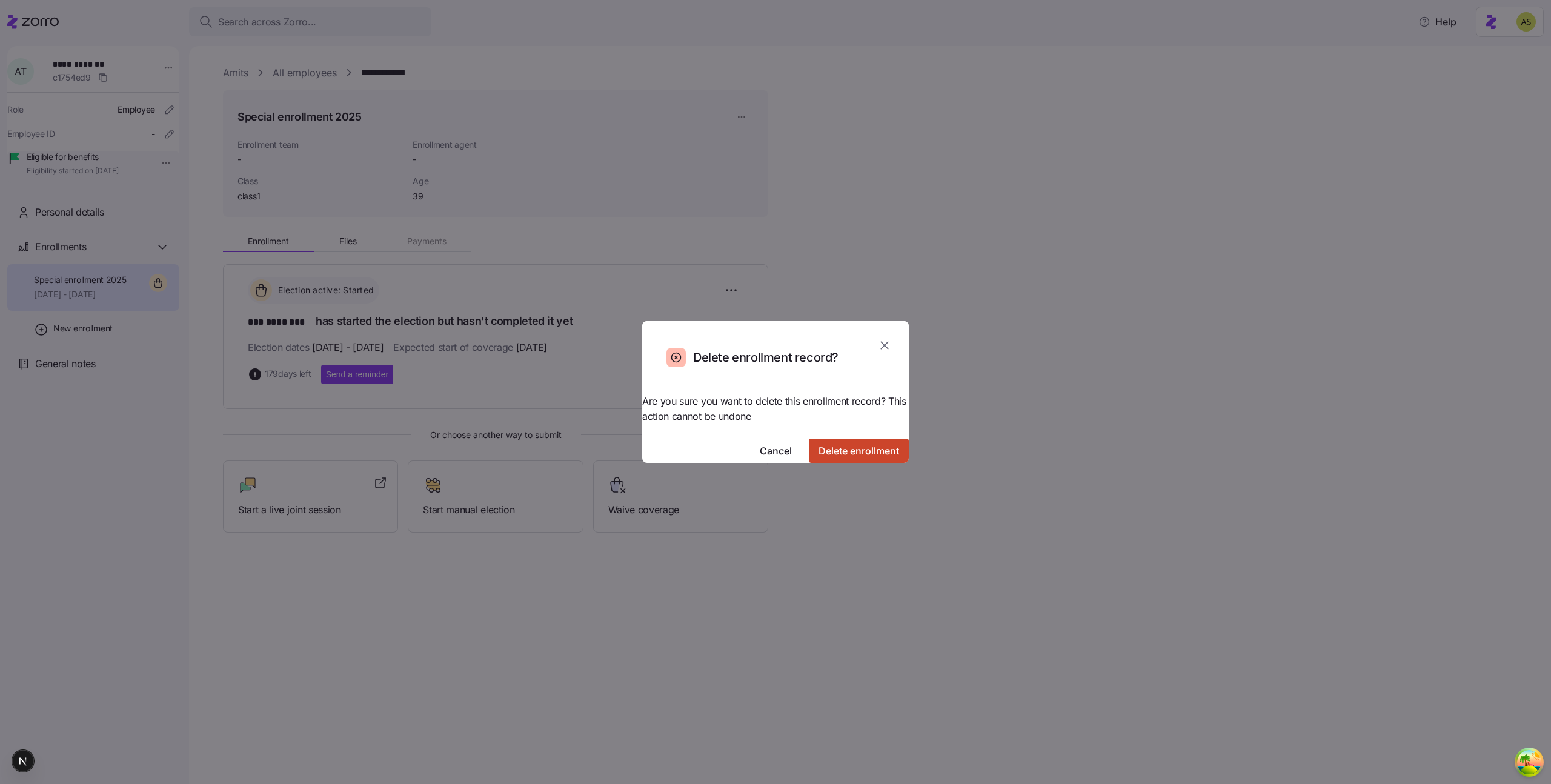
click at [852, 446] on button "Delete enrollment" at bounding box center [859, 450] width 100 height 24
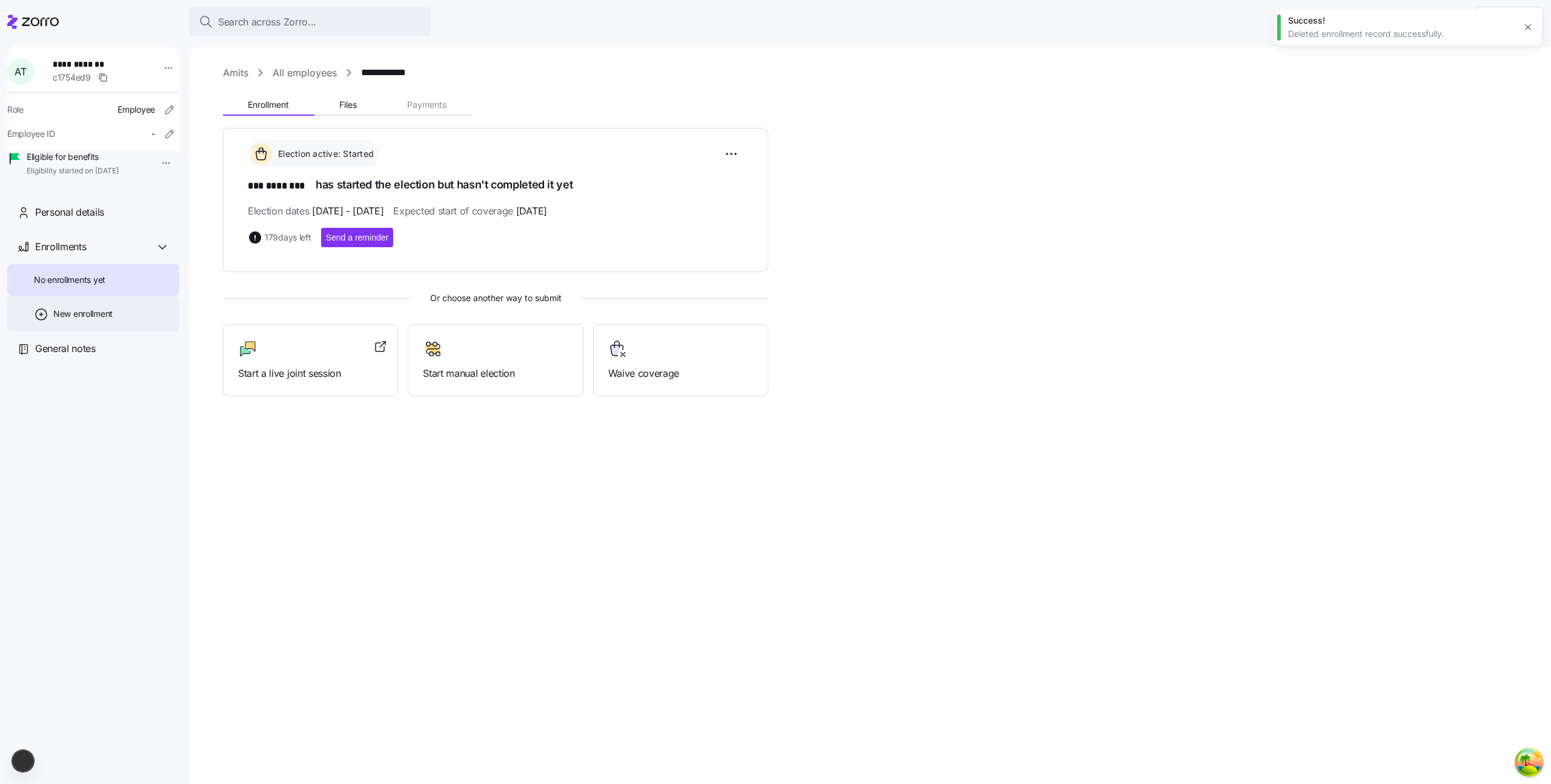
click at [134, 329] on div "New enrollment" at bounding box center [93, 314] width 172 height 36
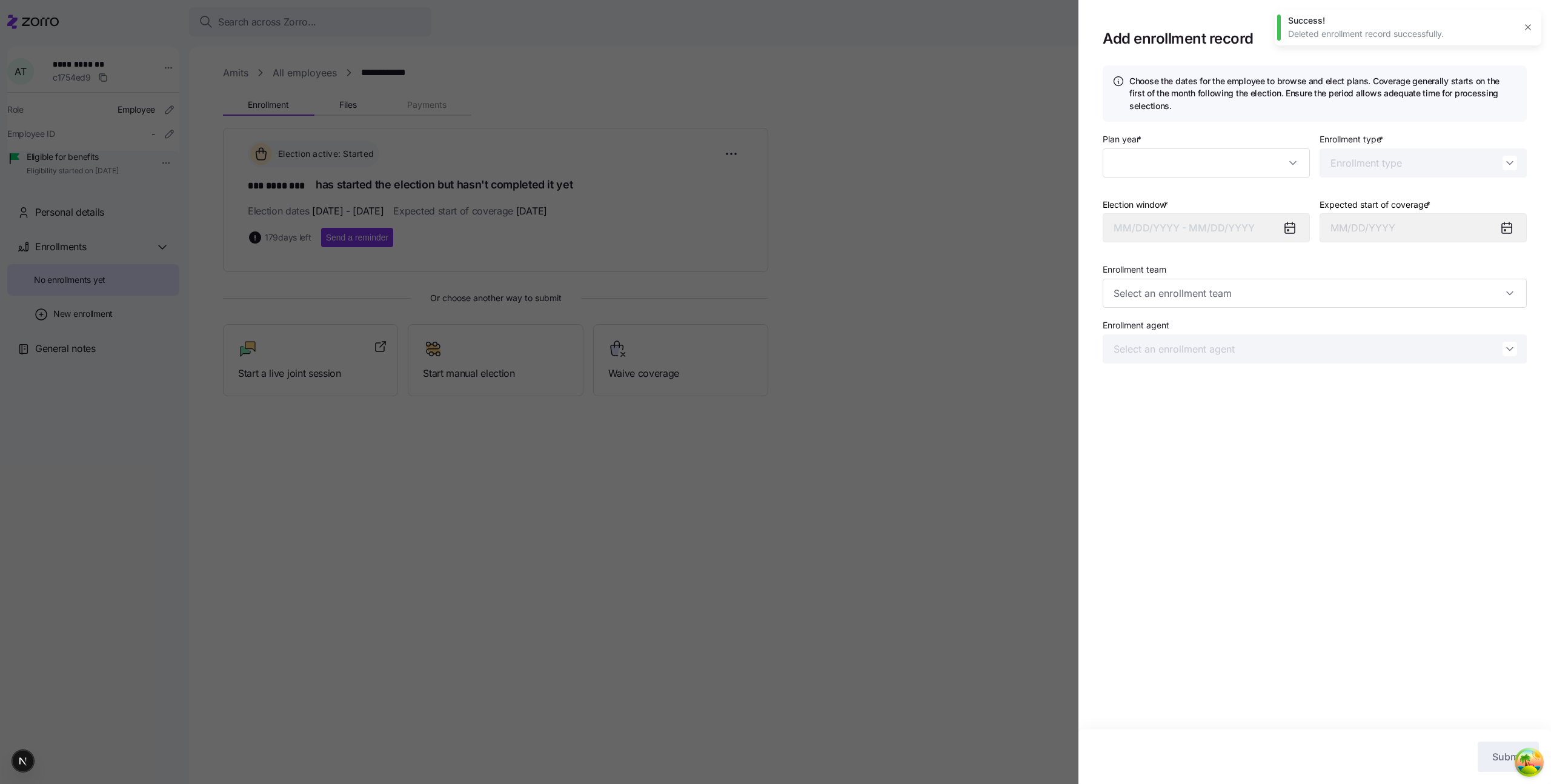
type input "2025"
type input "Special"
type input "[DATE]"
type input "Zorro Enrollment Team 2"
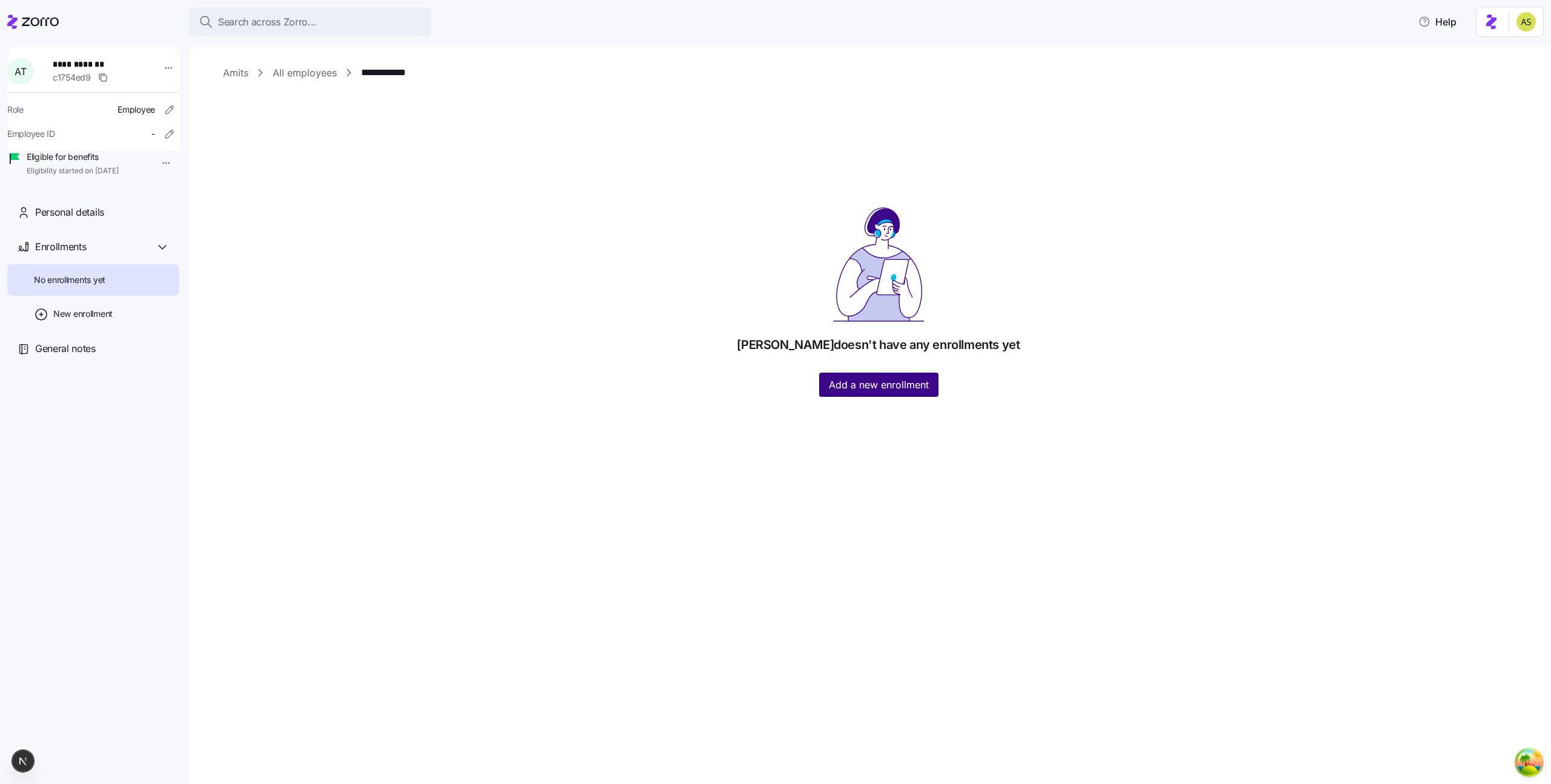
click at [851, 395] on button "Add a new enrollment" at bounding box center [878, 384] width 119 height 24
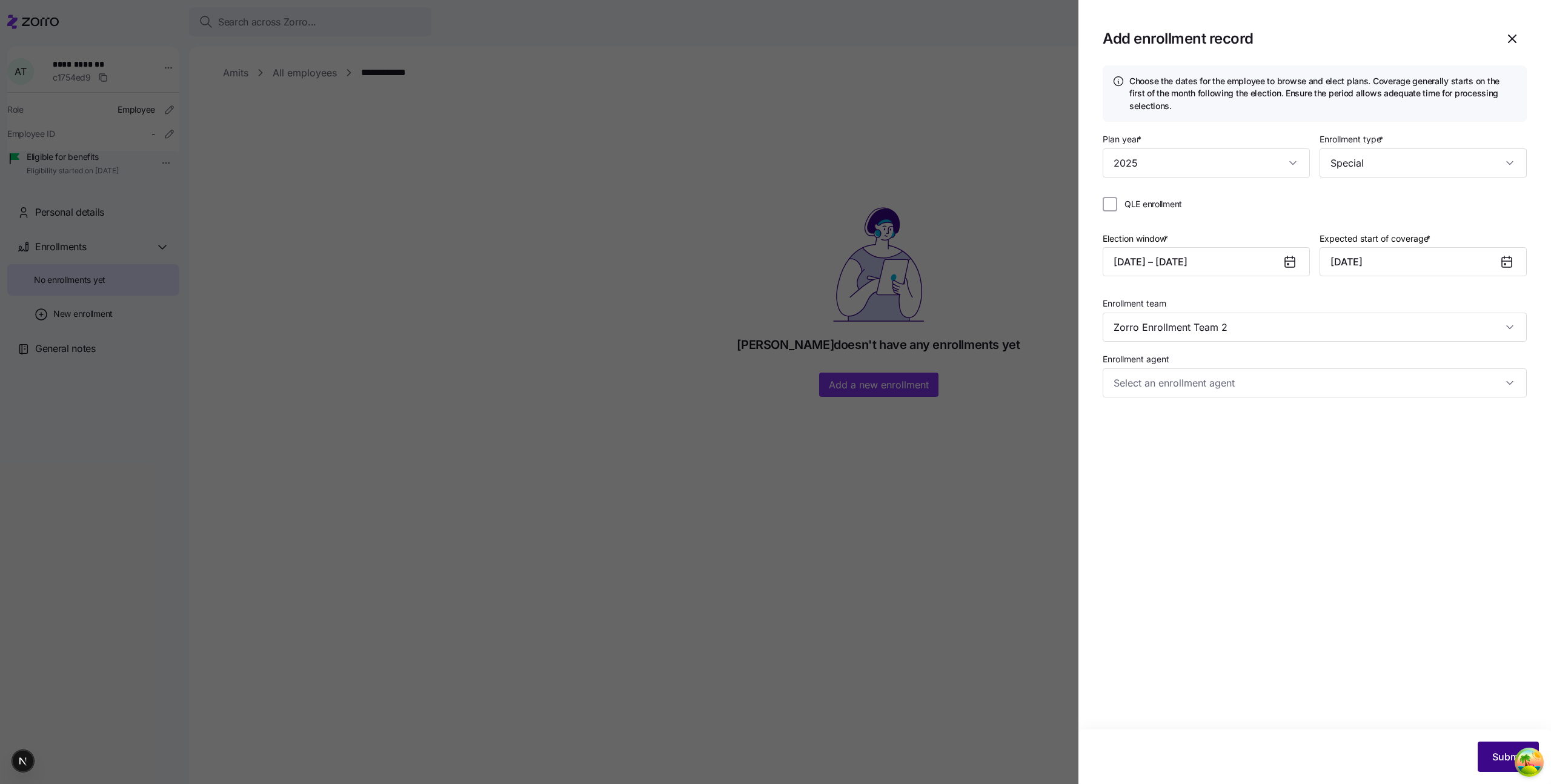
click at [1489, 750] on button "Submit" at bounding box center [1507, 756] width 61 height 30
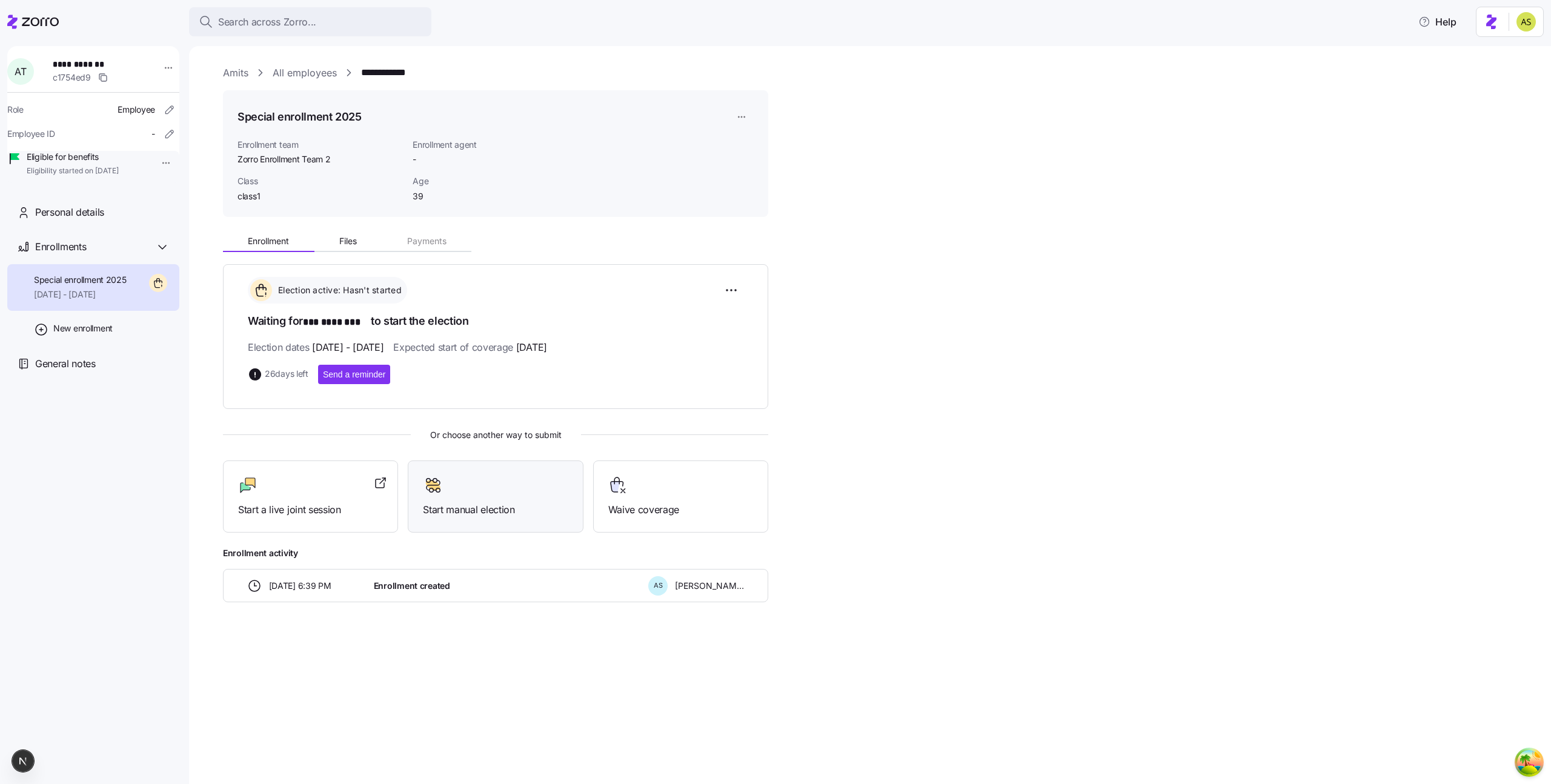
click at [482, 477] on div at bounding box center [495, 485] width 145 height 20
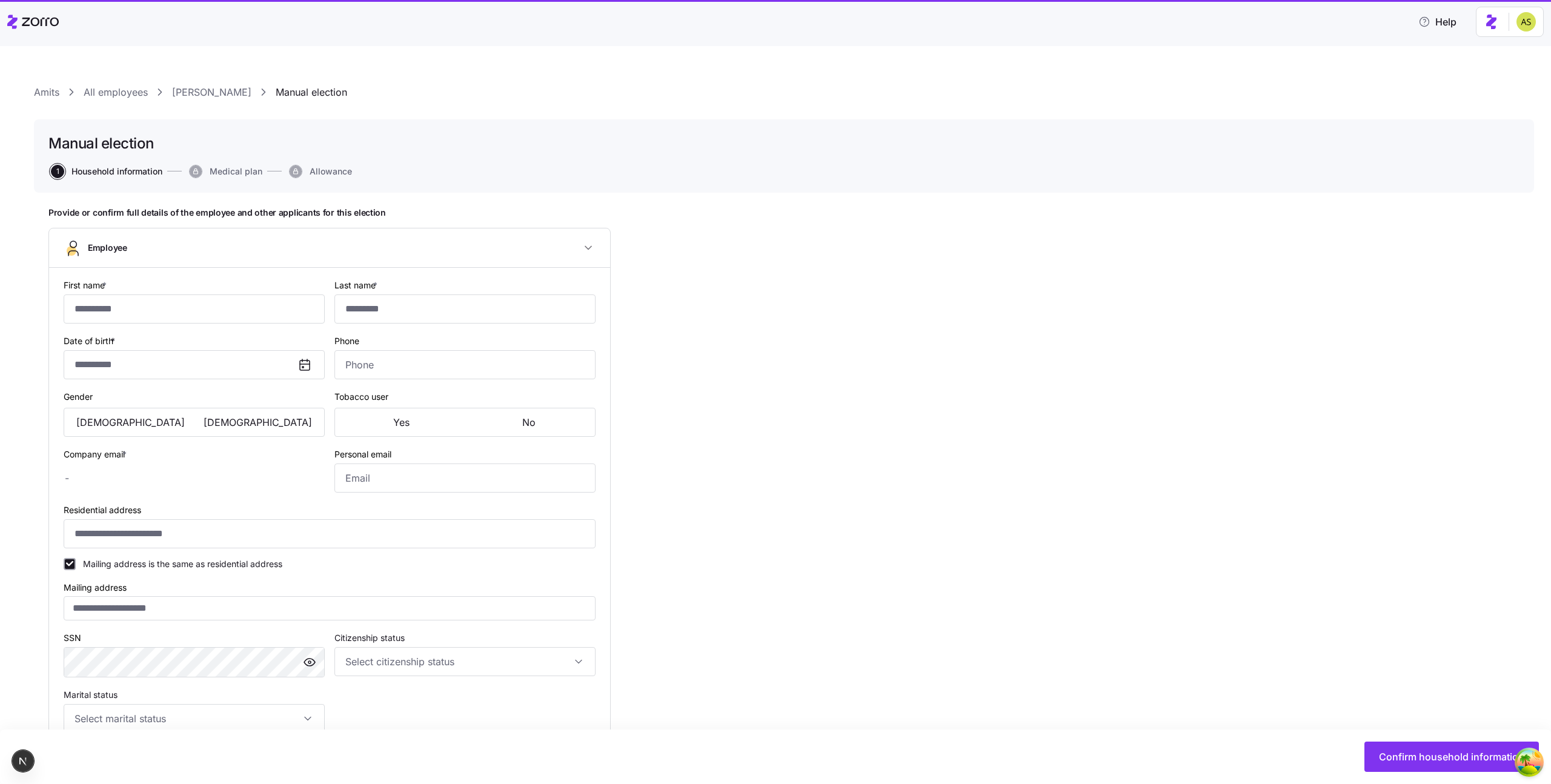
type input "***"
type input "********"
type input "[EMAIL_ADDRESS][PERSON_NAME][DOMAIN_NAME]"
type input "[EMAIL_ADDRESS][DOMAIN_NAME]"
type input "**********"
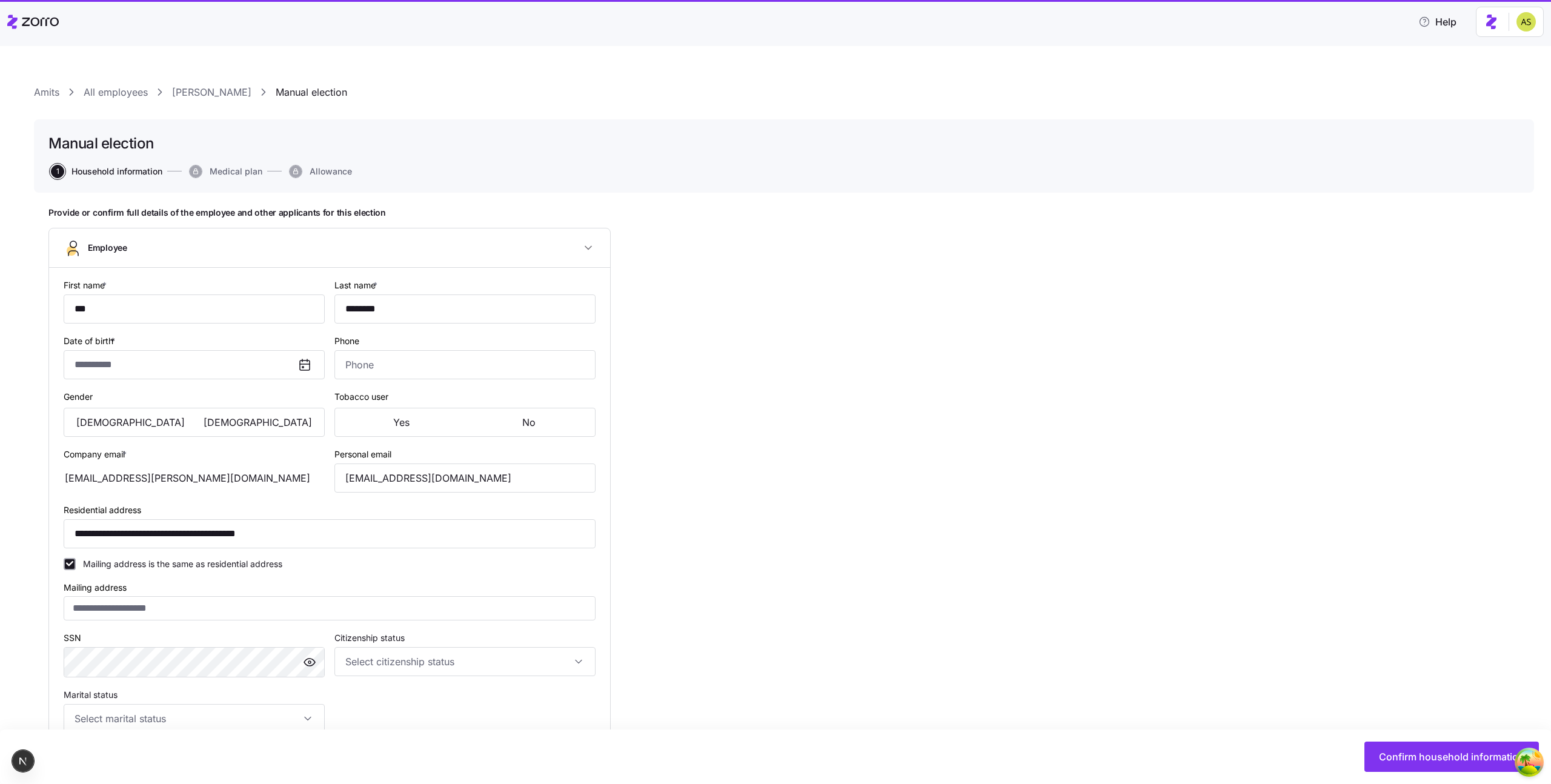
checkbox input "true"
type input "**********"
type input "[PHONE_NUMBER]"
type input "[DEMOGRAPHIC_DATA] citizen"
type input "Single"
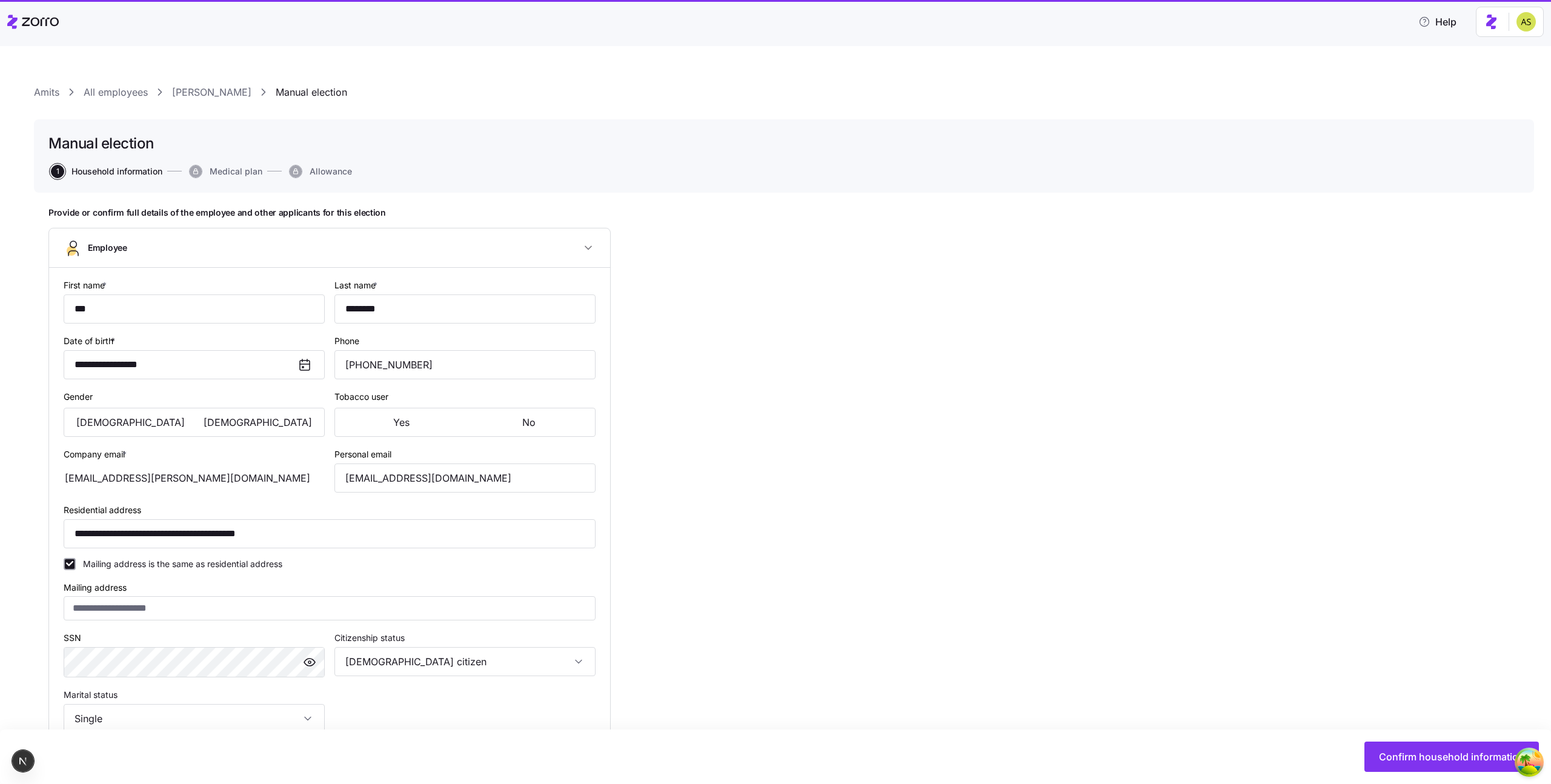
type input "class1"
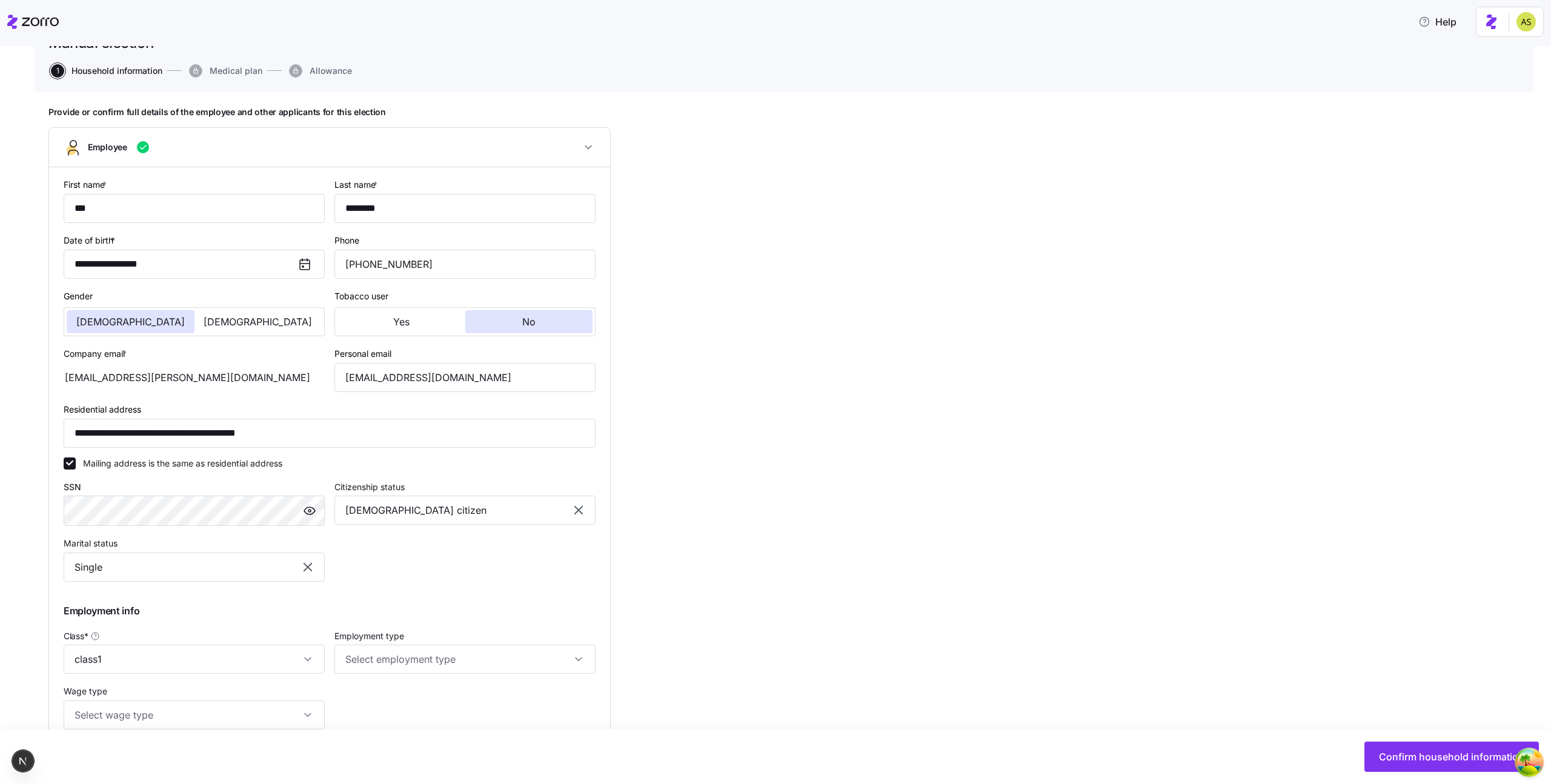
scroll to position [256, 0]
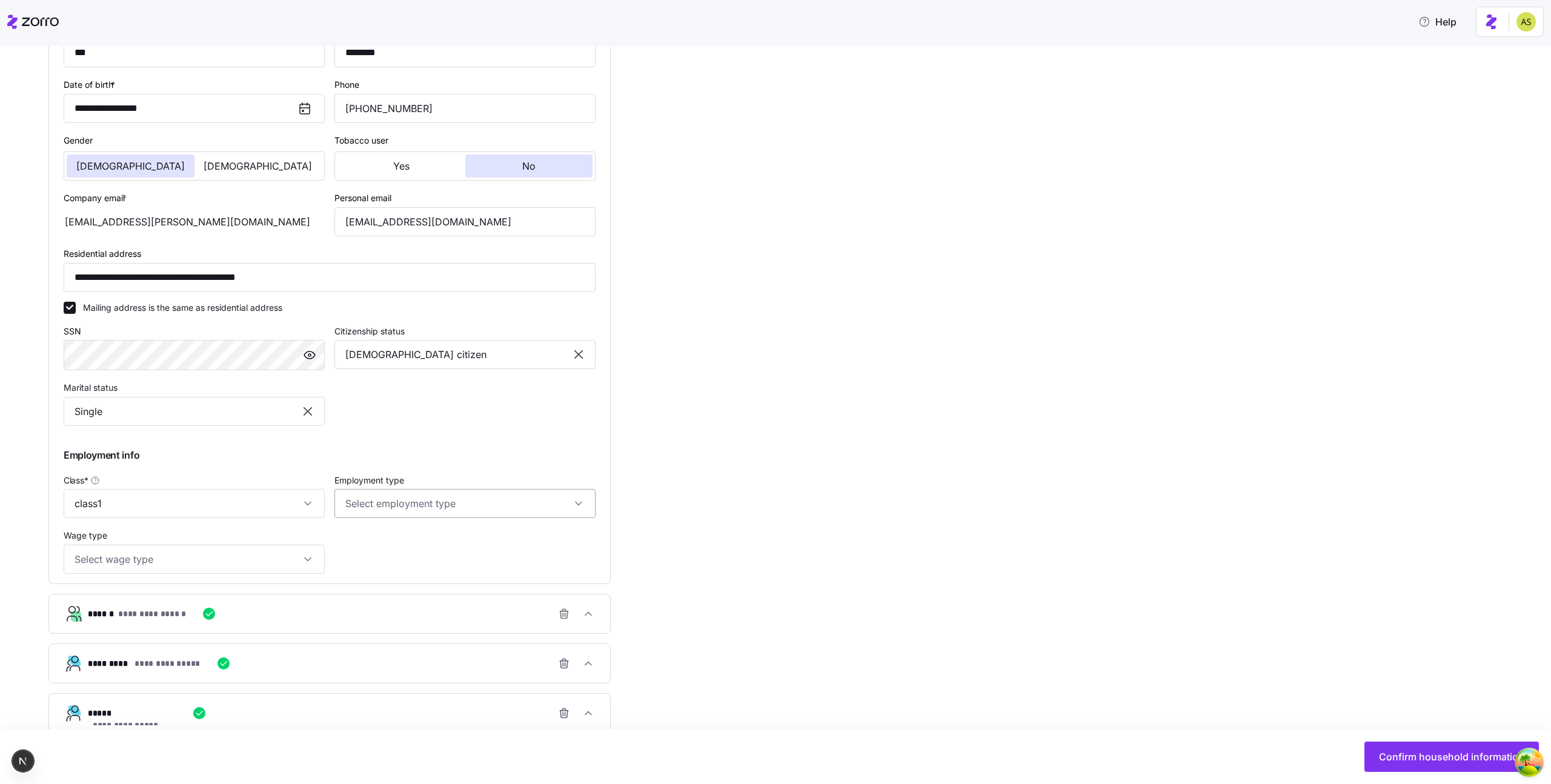
click at [459, 495] on input "Employment type" at bounding box center [465, 504] width 261 height 29
click at [639, 450] on div "**********" at bounding box center [783, 441] width 1471 height 980
click at [566, 617] on icon "button" at bounding box center [564, 613] width 12 height 12
click at [566, 649] on icon "button" at bounding box center [564, 654] width 12 height 12
click at [564, 652] on icon "button" at bounding box center [564, 654] width 12 height 12
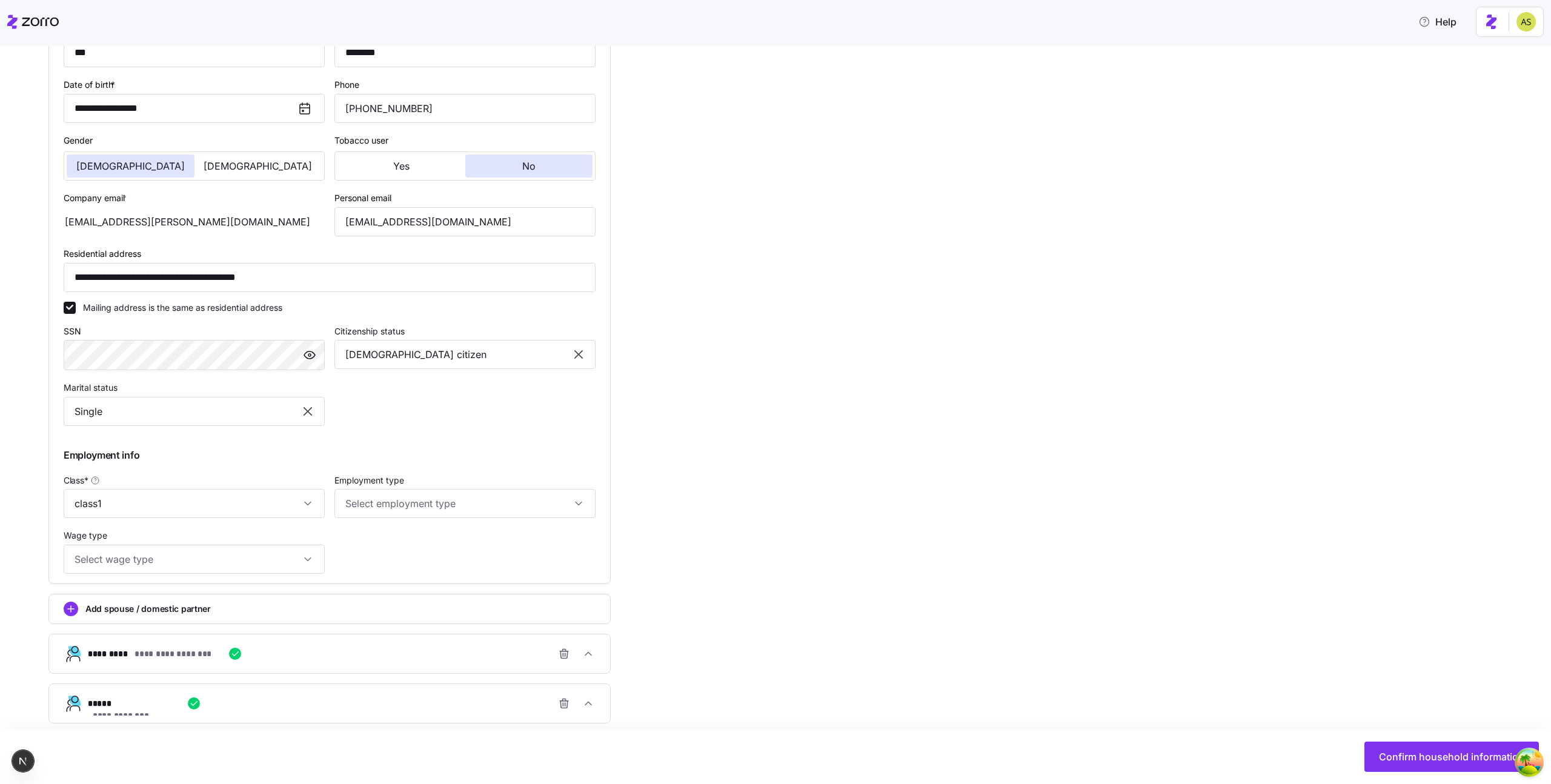
click at [564, 652] on icon "button" at bounding box center [564, 654] width 12 height 12
click at [564, 653] on icon "button" at bounding box center [564, 654] width 12 height 12
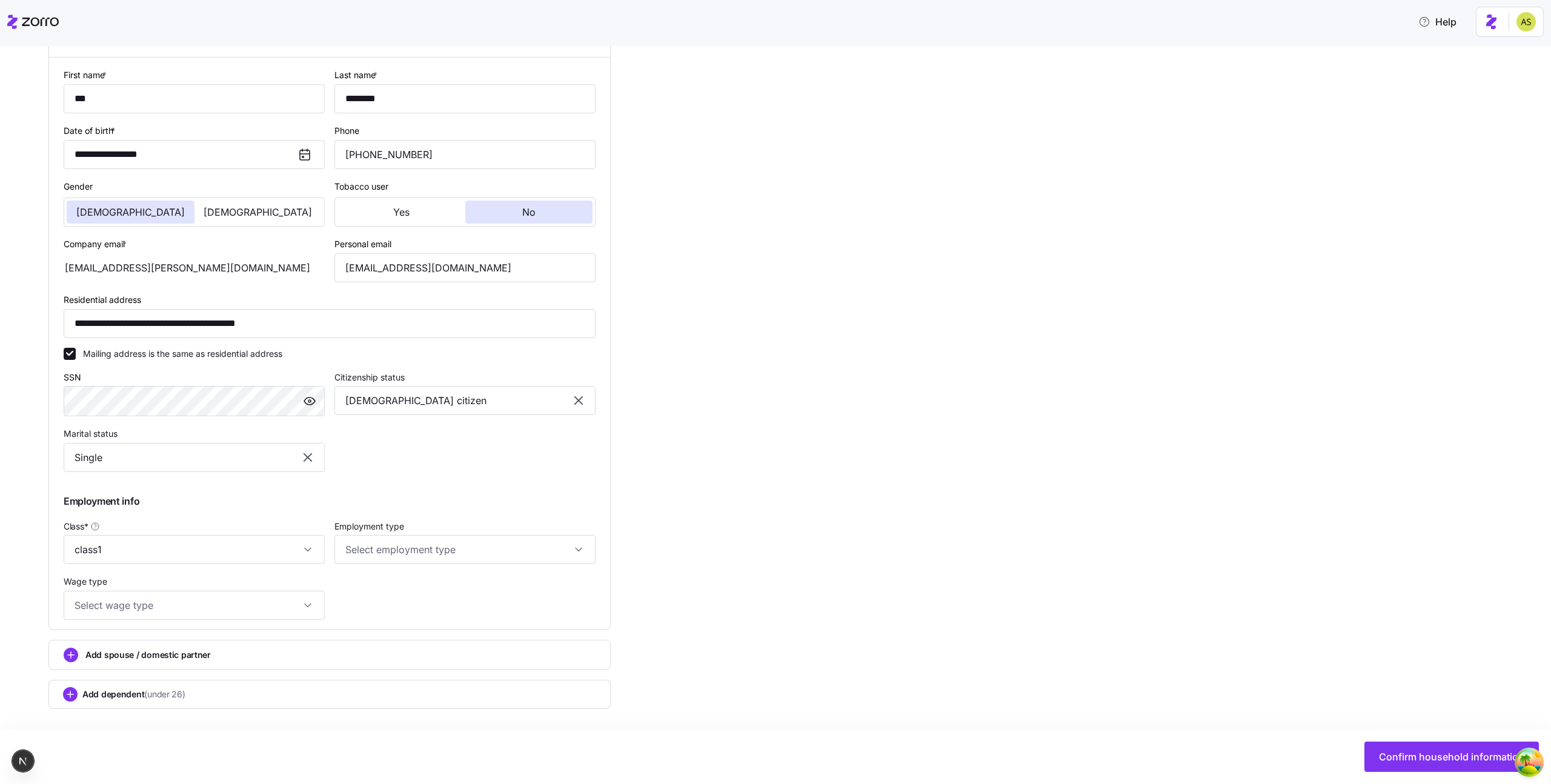
scroll to position [210, 0]
click at [1396, 740] on div "Confirm household information" at bounding box center [776, 757] width 1551 height 55
click at [1390, 750] on span "Confirm household information" at bounding box center [1451, 757] width 145 height 15
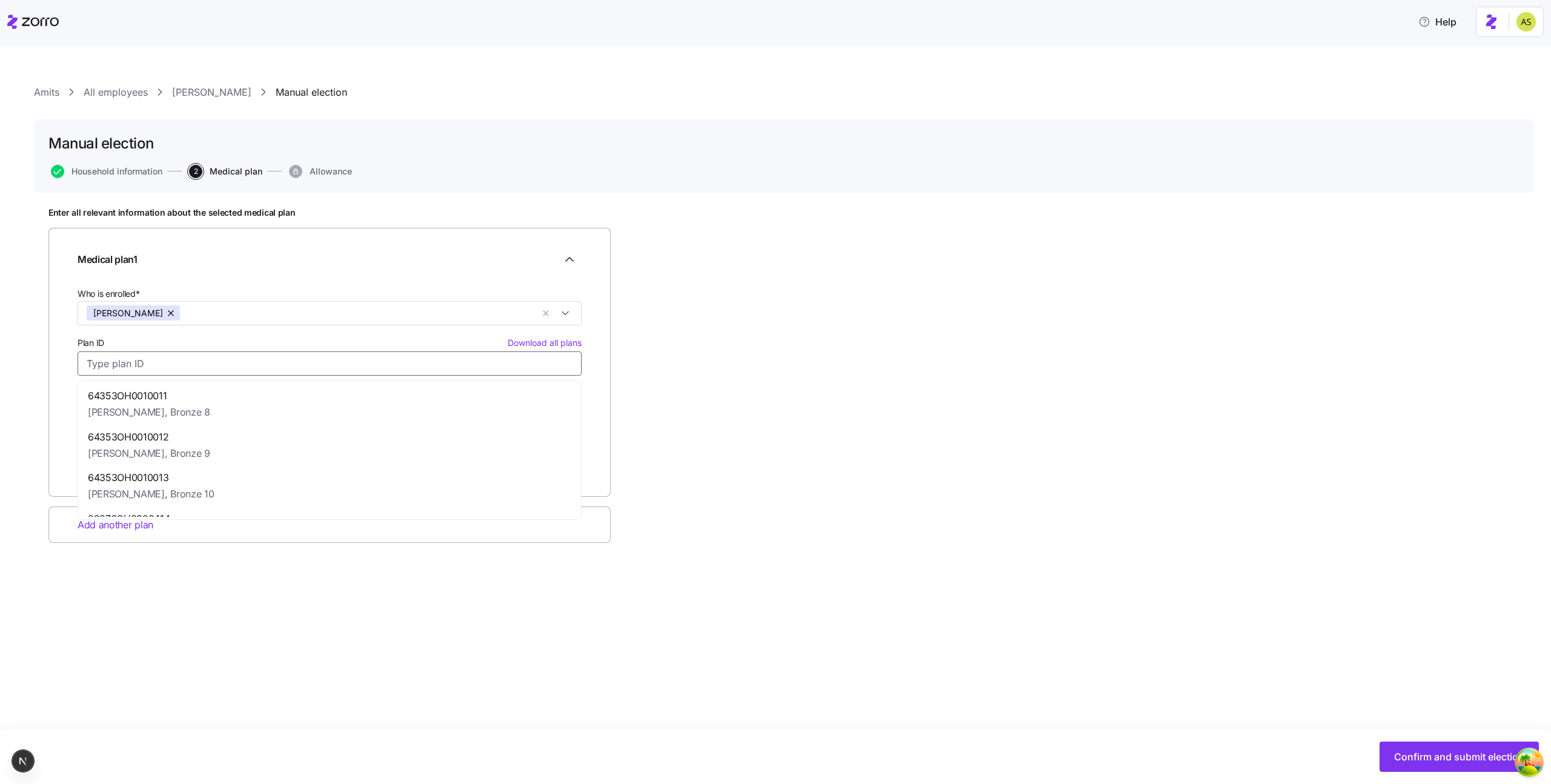
click at [194, 368] on input "Plan ID Download all plans" at bounding box center [329, 364] width 504 height 24
click at [195, 411] on div "64353OH0010011 [PERSON_NAME], Bronze 8" at bounding box center [329, 404] width 498 height 41
type input "64353OH0010011"
type input "[PERSON_NAME]"
type input "Bronze 8"
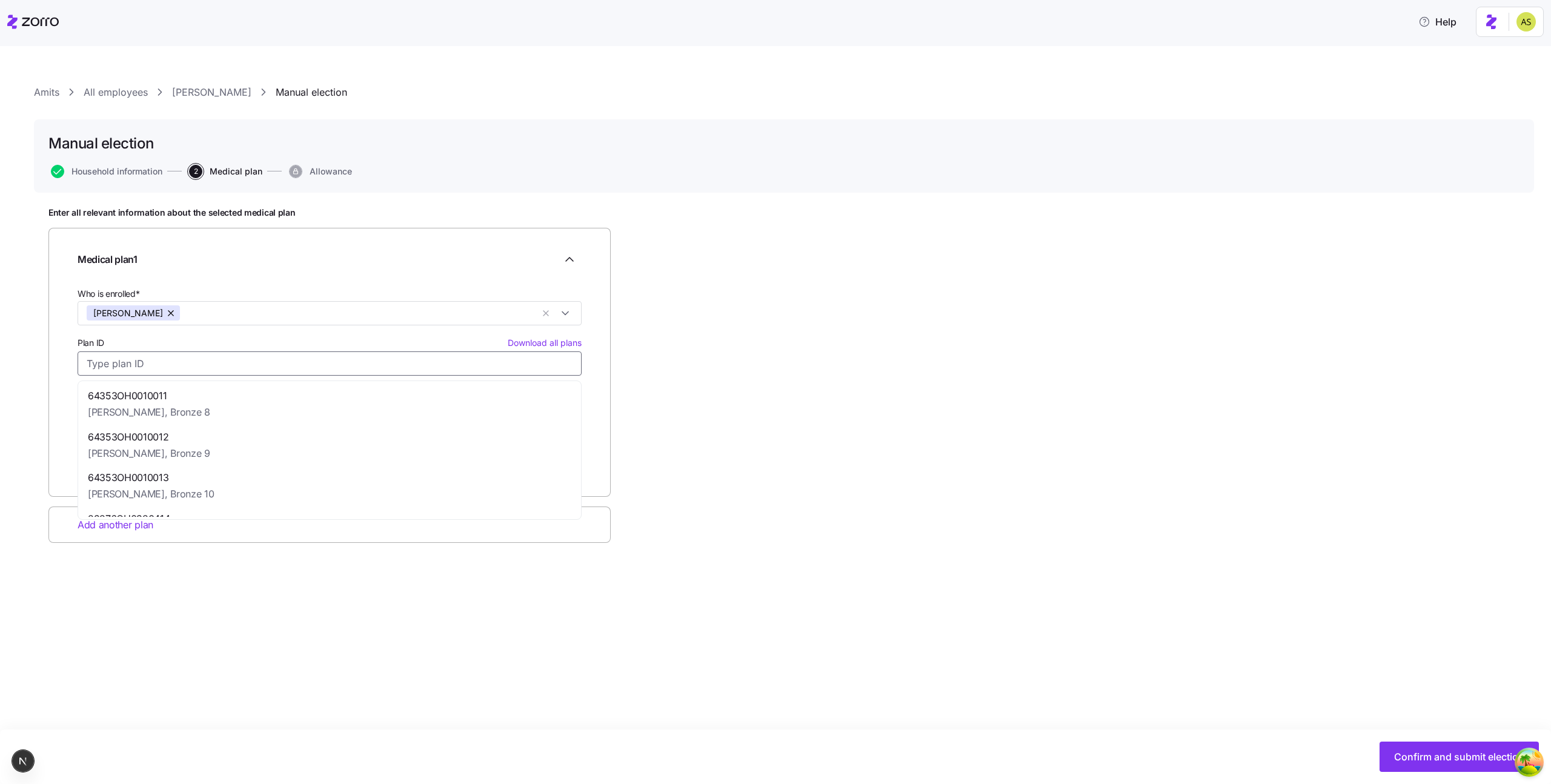
type input "$367.76"
click at [957, 564] on div "Enter all relevant information about the selected medical plan Medical plan 1 W…" at bounding box center [783, 406] width 1471 height 396
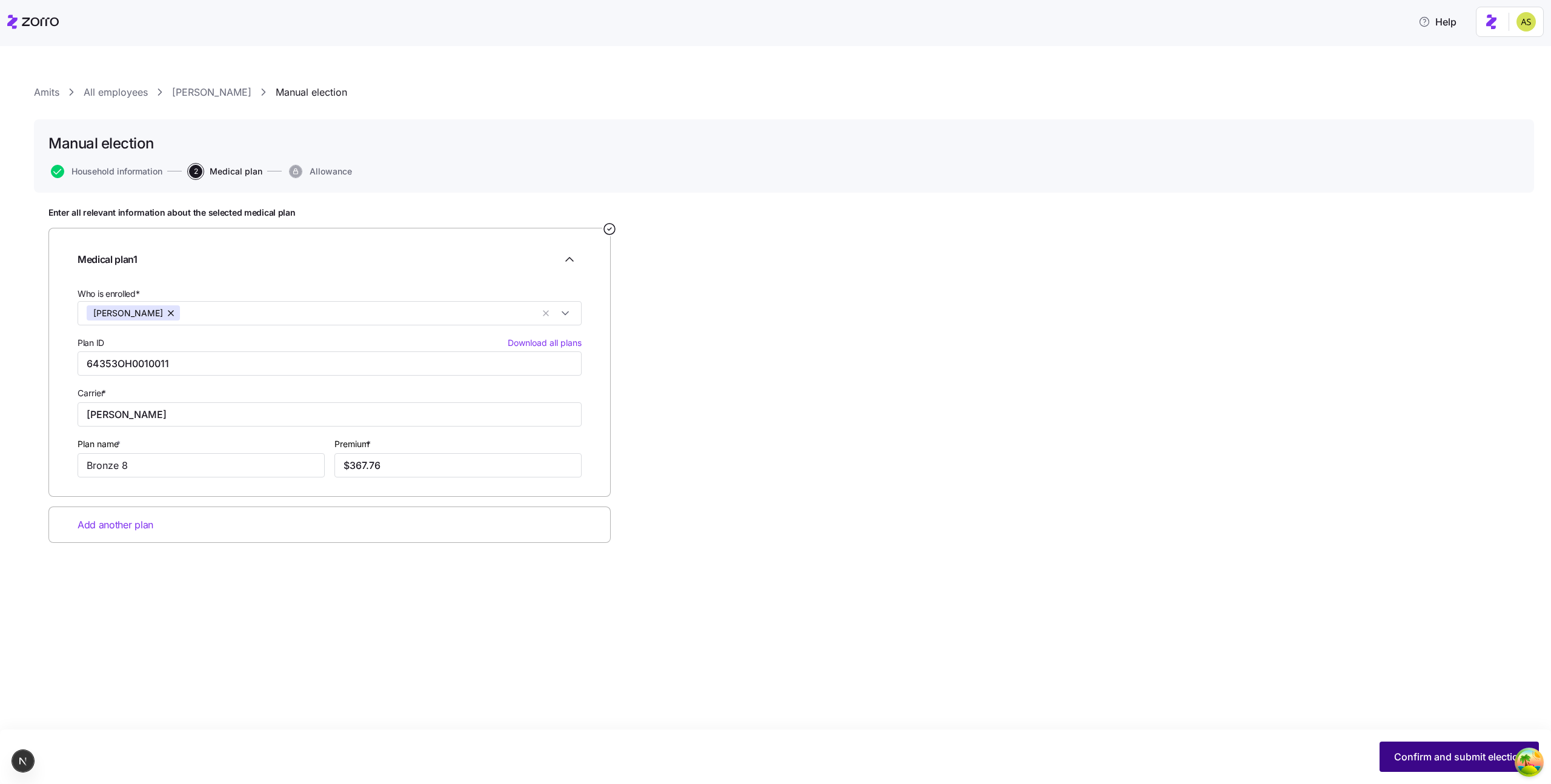
click at [1403, 743] on button "Confirm and submit election" at bounding box center [1459, 756] width 160 height 30
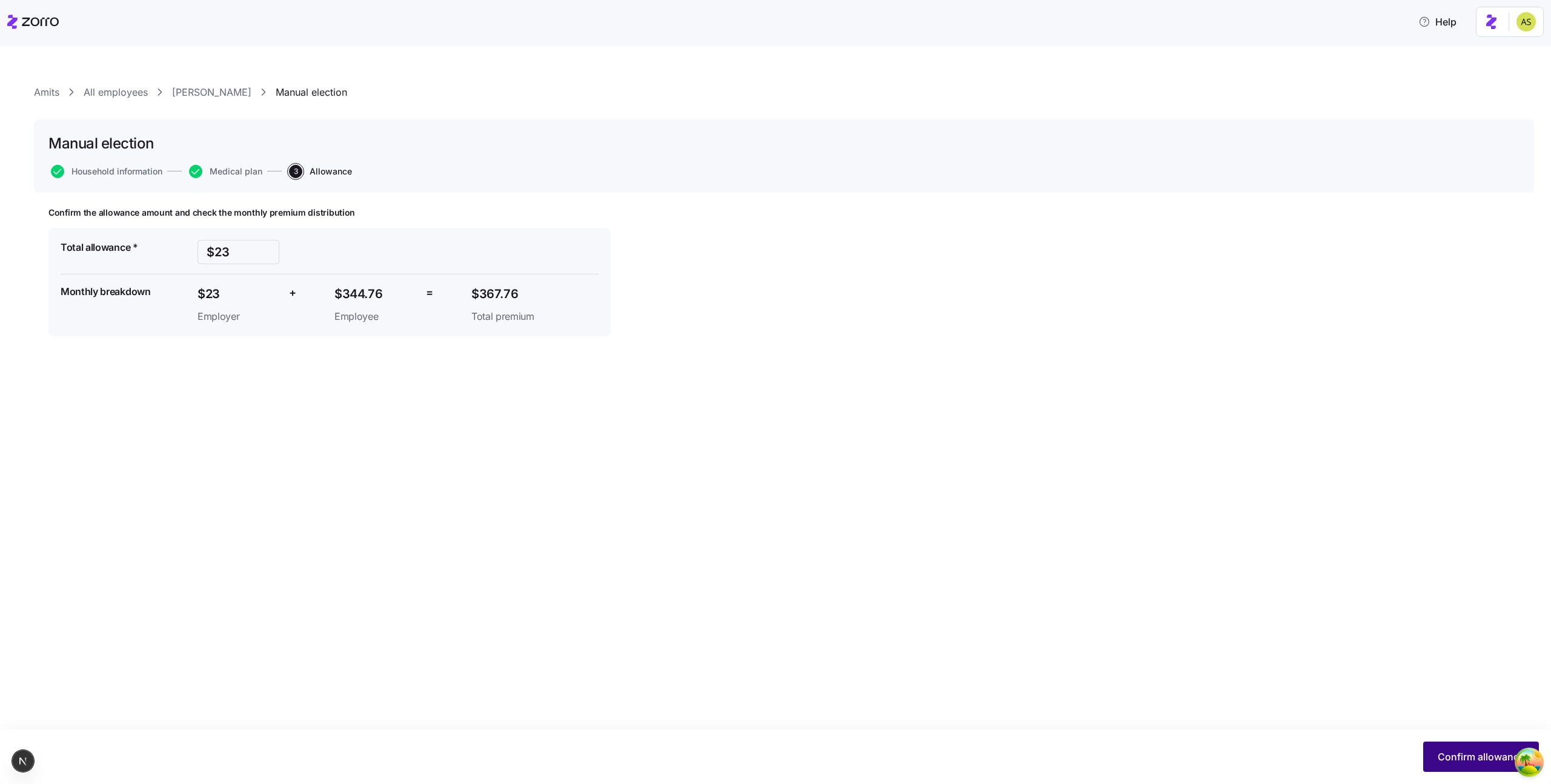
click at [1433, 756] on button "Confirm allowance" at bounding box center [1481, 756] width 116 height 30
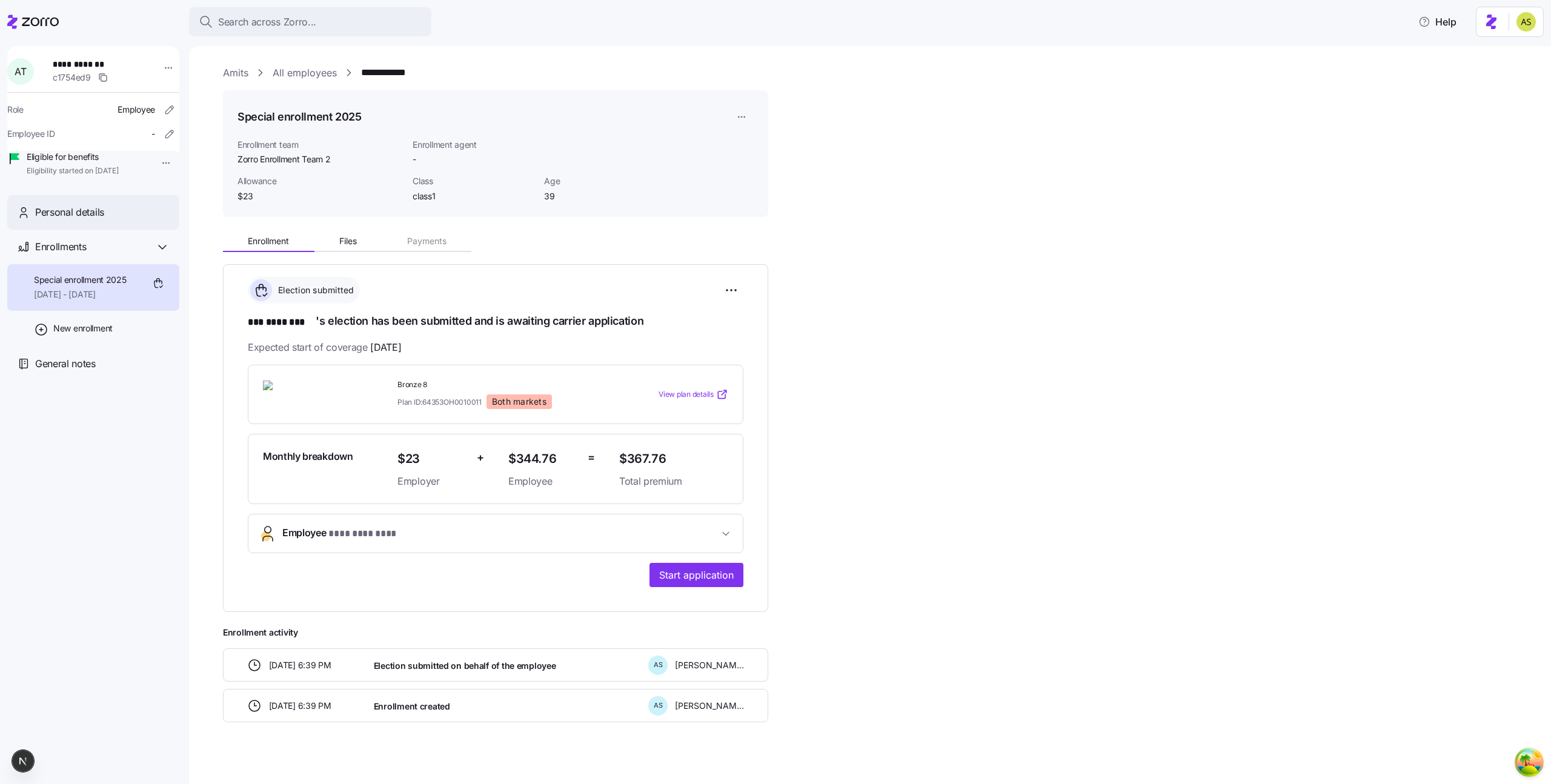
click at [61, 220] on span "Personal details" at bounding box center [69, 213] width 69 height 15
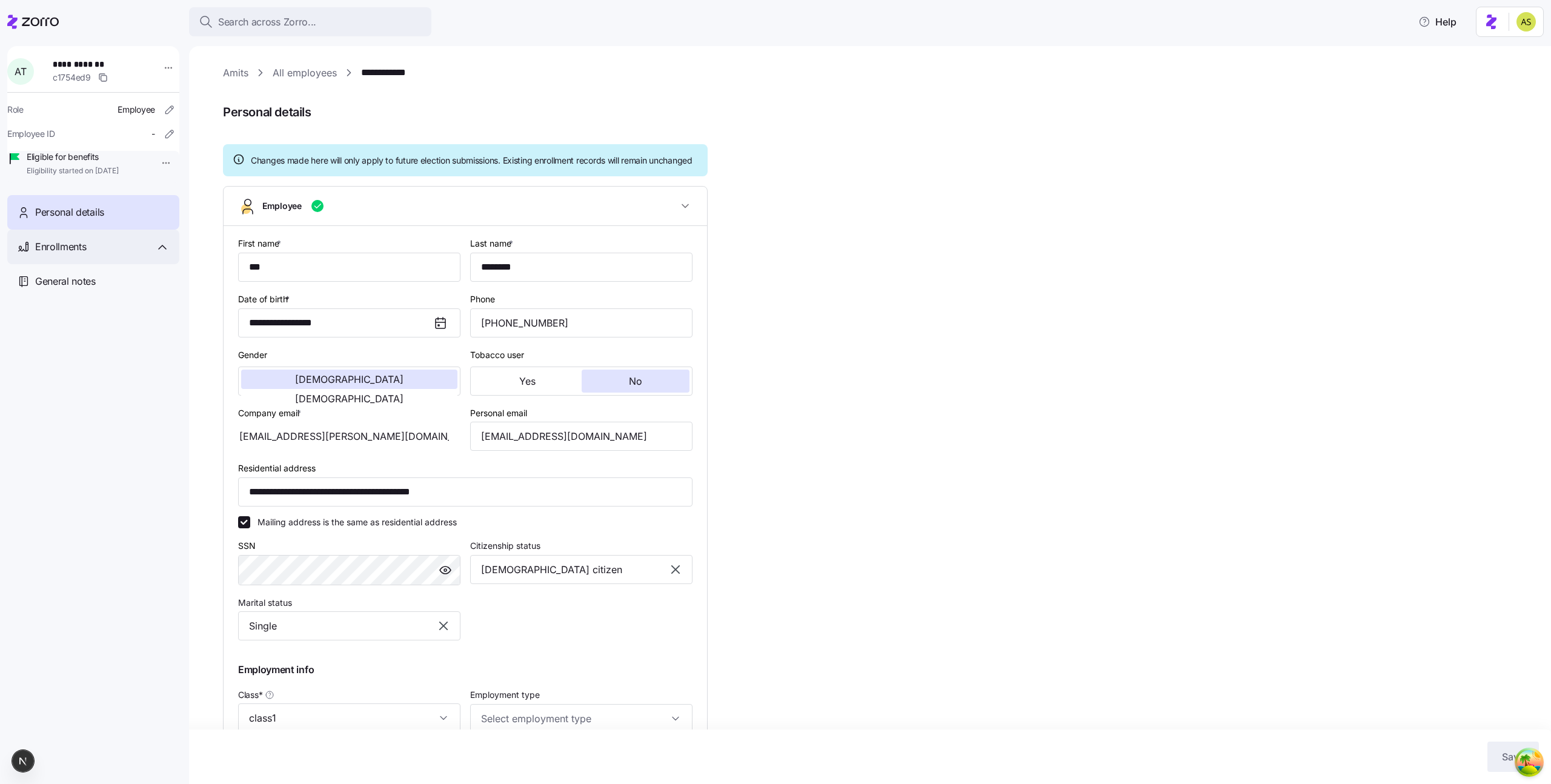
click at [69, 255] on span "Enrollments" at bounding box center [60, 247] width 51 height 15
click at [92, 300] on span "[DATE] - [DATE]" at bounding box center [81, 294] width 93 height 12
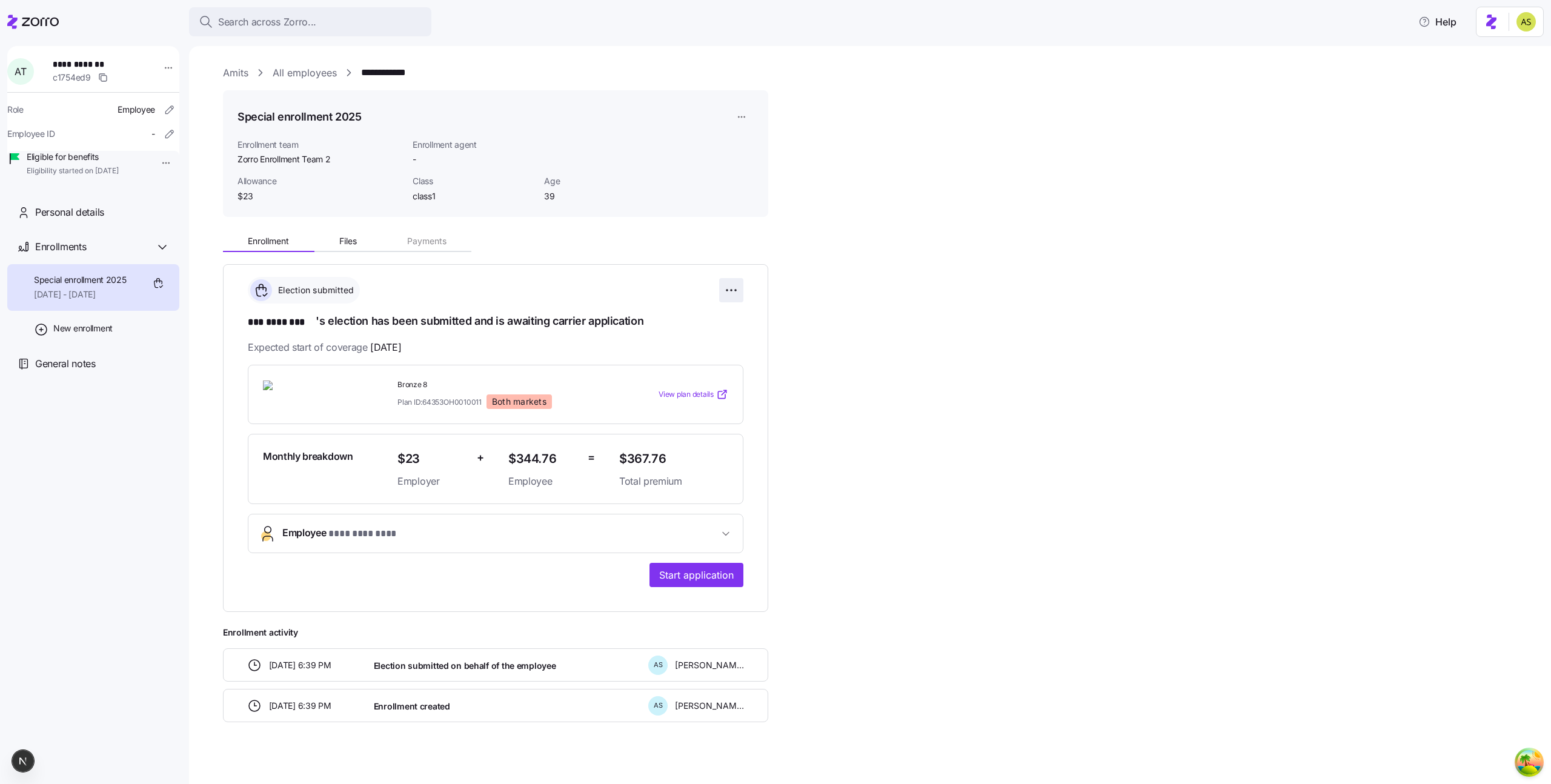
click at [734, 289] on html "**********" at bounding box center [776, 388] width 1551 height 776
click at [703, 340] on span "Change submission details" at bounding box center [671, 339] width 101 height 12
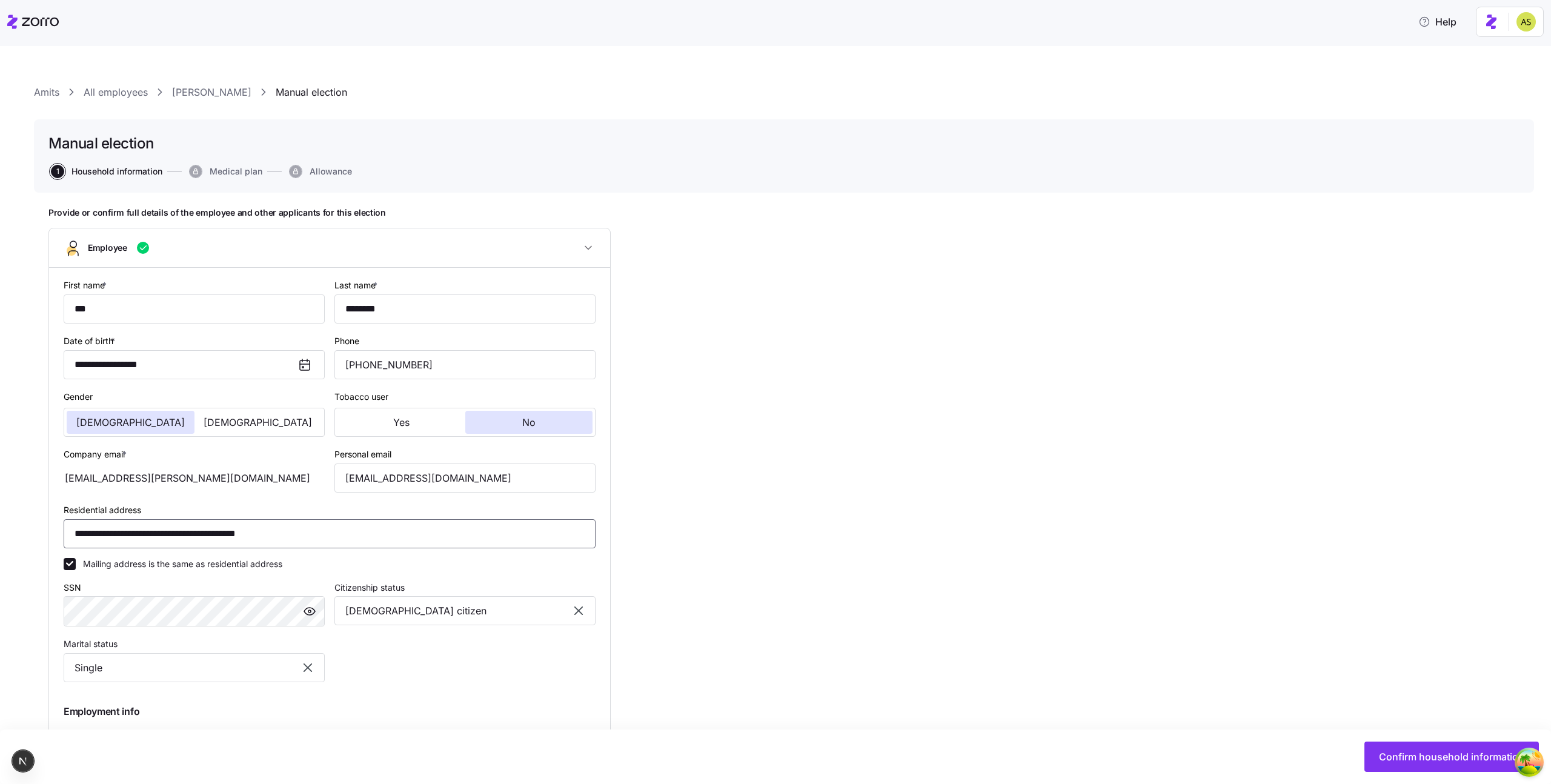
click at [97, 535] on input "**********" at bounding box center [329, 534] width 532 height 29
type input "**********"
click at [1029, 664] on div "**********" at bounding box center [783, 594] width 1471 height 772
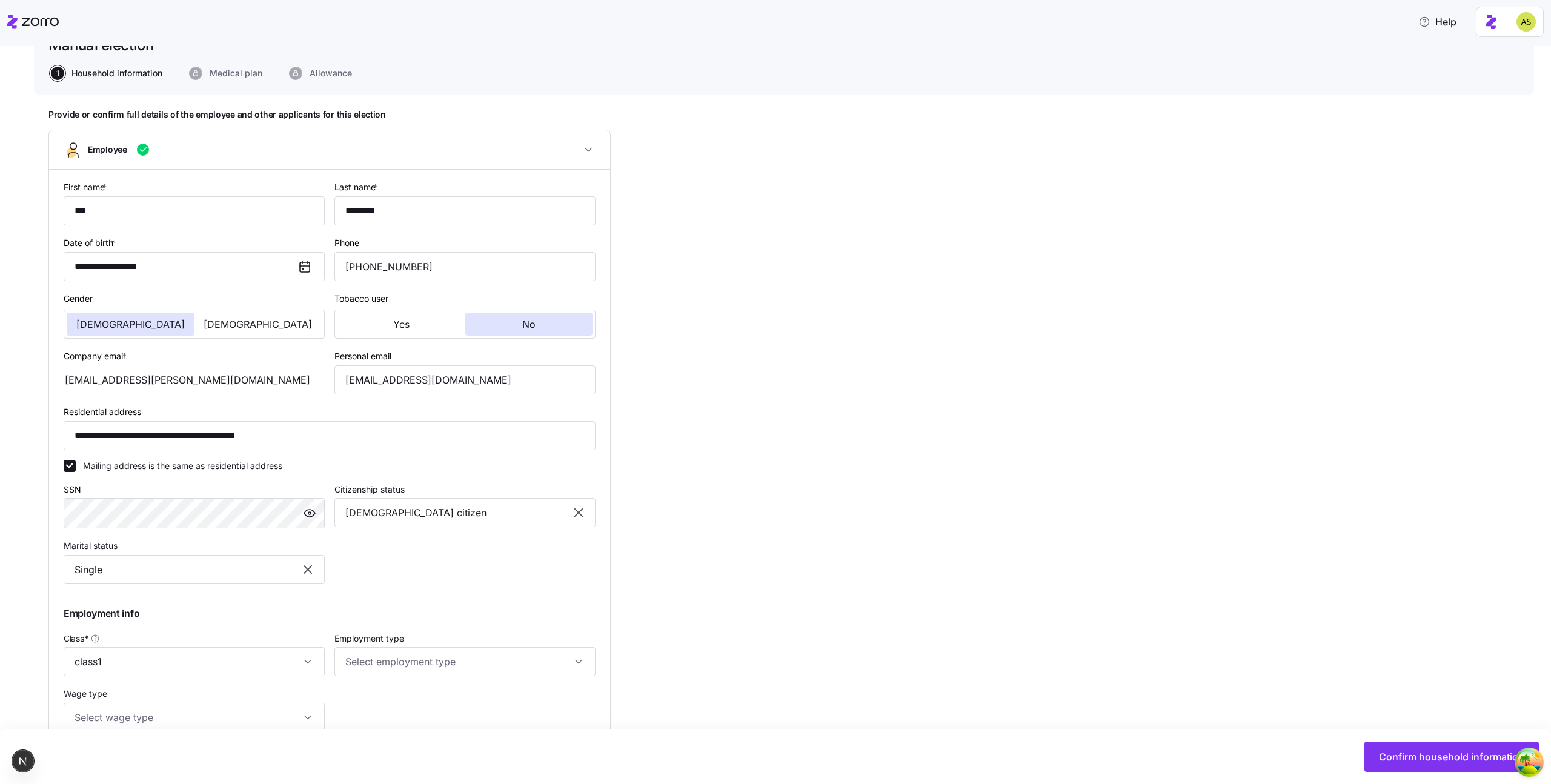
scroll to position [111, 0]
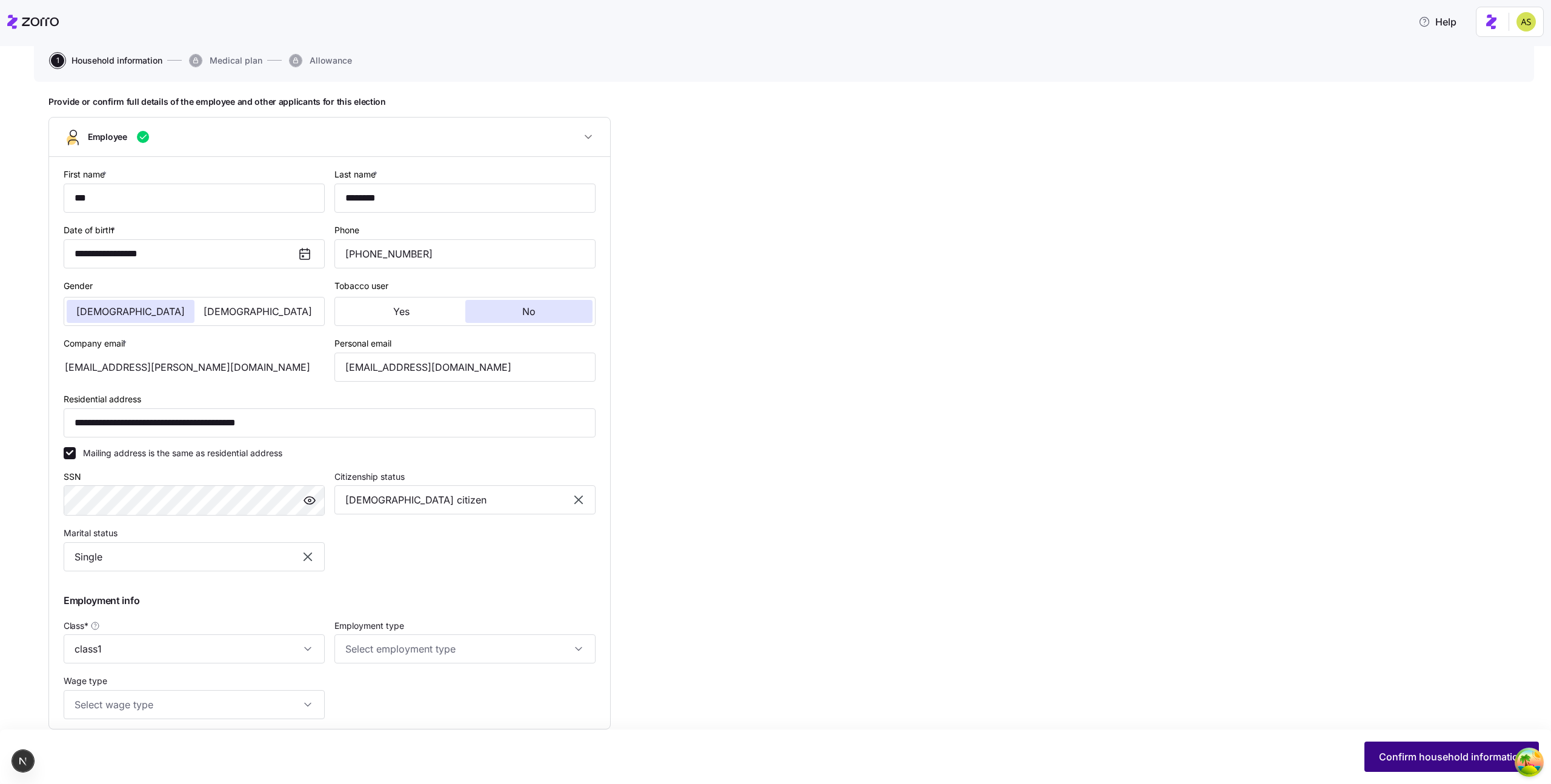
click at [1398, 752] on span "Confirm household information" at bounding box center [1451, 757] width 145 height 15
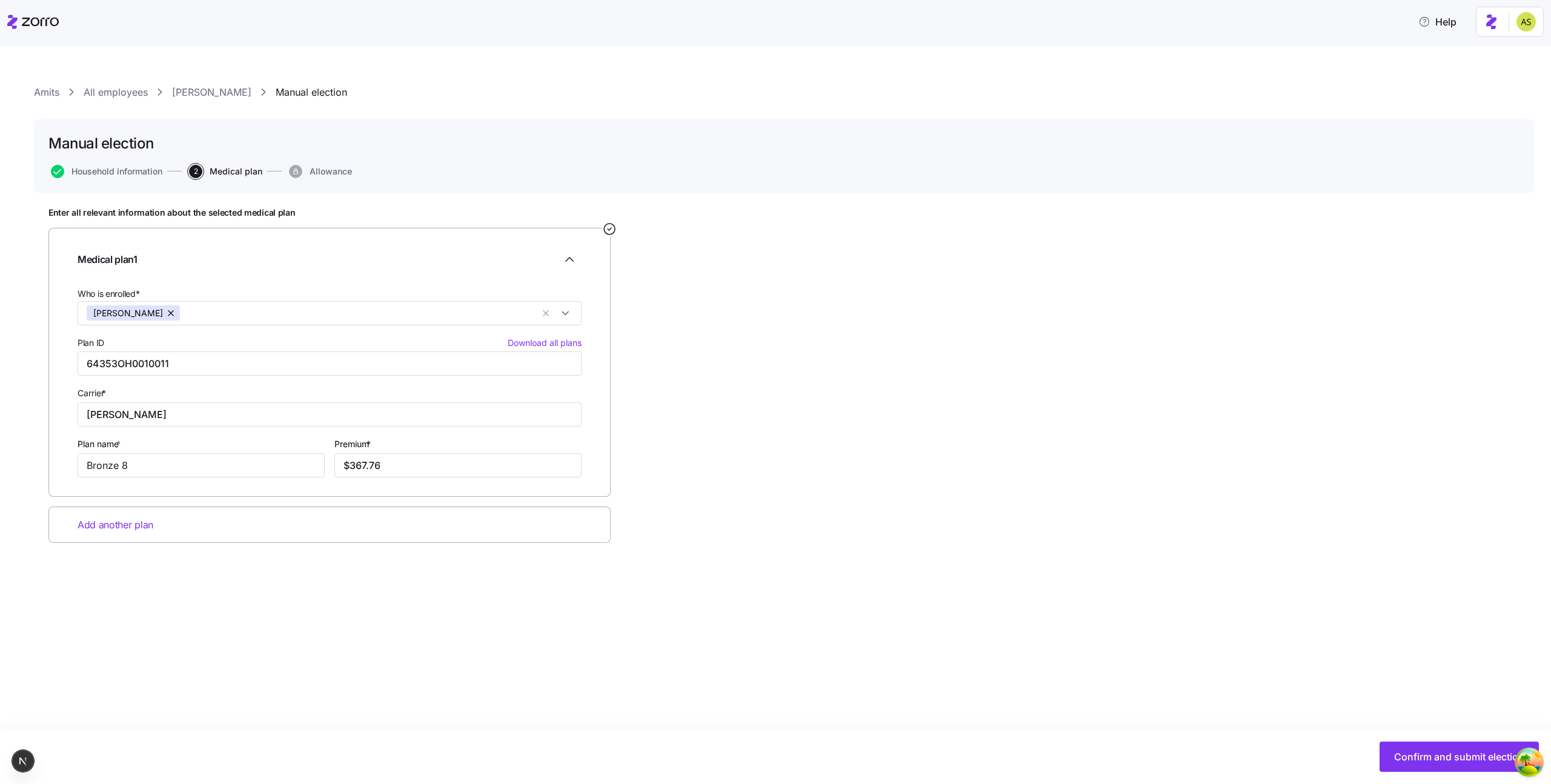
click at [209, 93] on link "[PERSON_NAME]" at bounding box center [212, 93] width 80 height 15
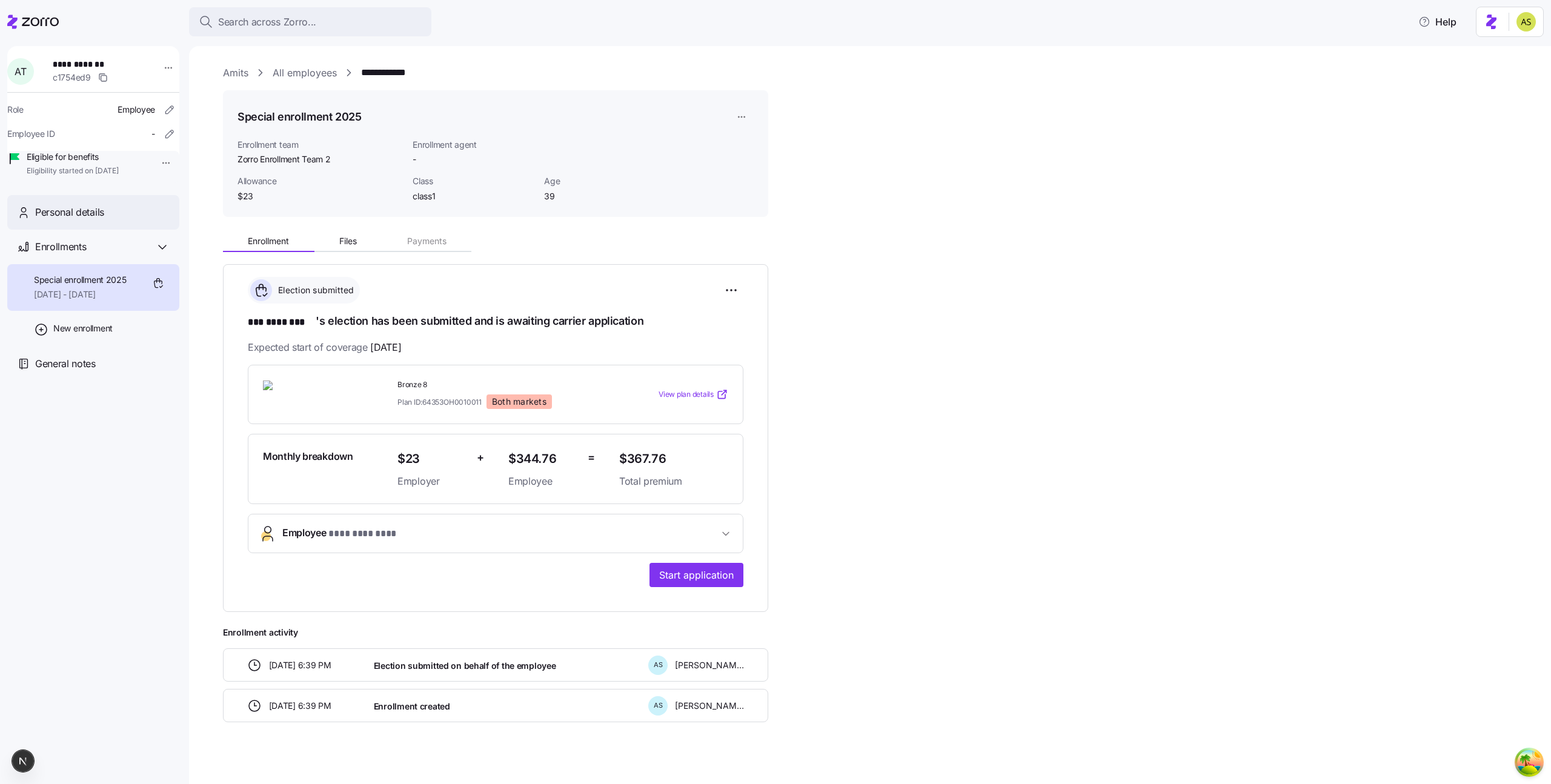
click at [69, 220] on span "Personal details" at bounding box center [69, 213] width 69 height 15
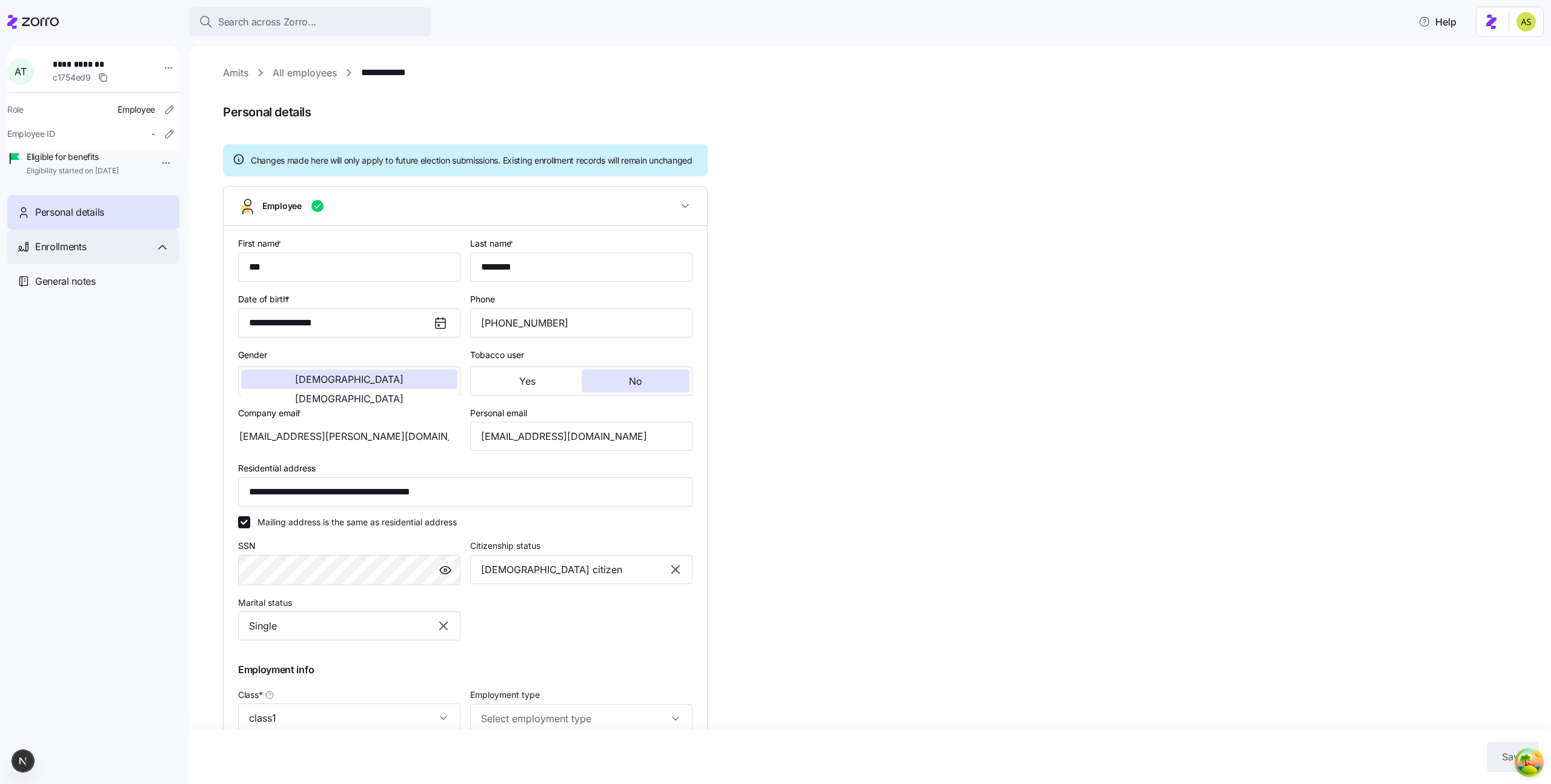
click at [120, 264] on div "Enrollments" at bounding box center [93, 247] width 172 height 34
click at [132, 306] on div "Special enrollment 2025 [DATE] - [DATE]" at bounding box center [93, 287] width 172 height 46
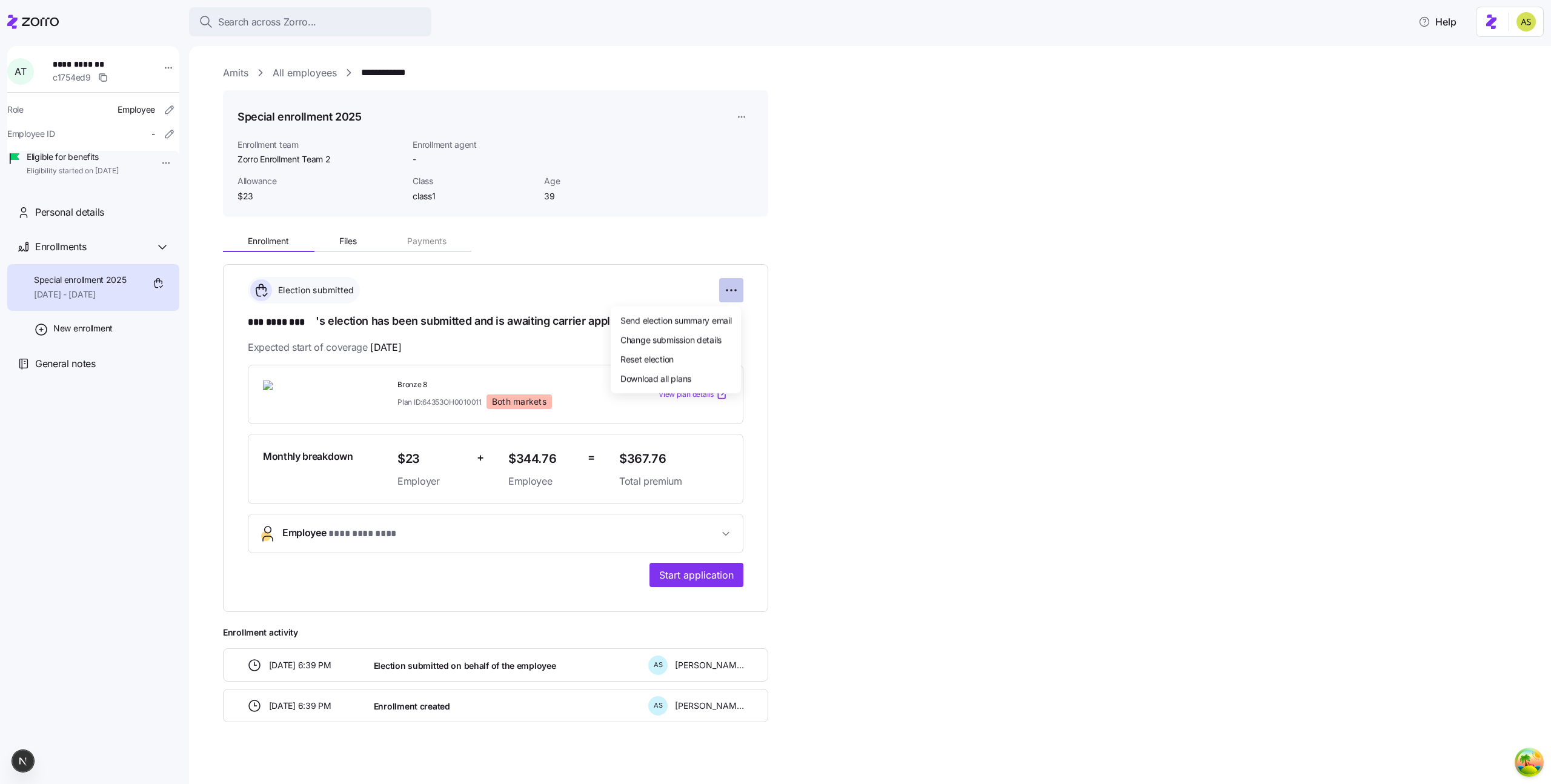
click at [733, 292] on html "**********" at bounding box center [776, 388] width 1551 height 776
click at [679, 340] on span "Change submission details" at bounding box center [671, 339] width 101 height 12
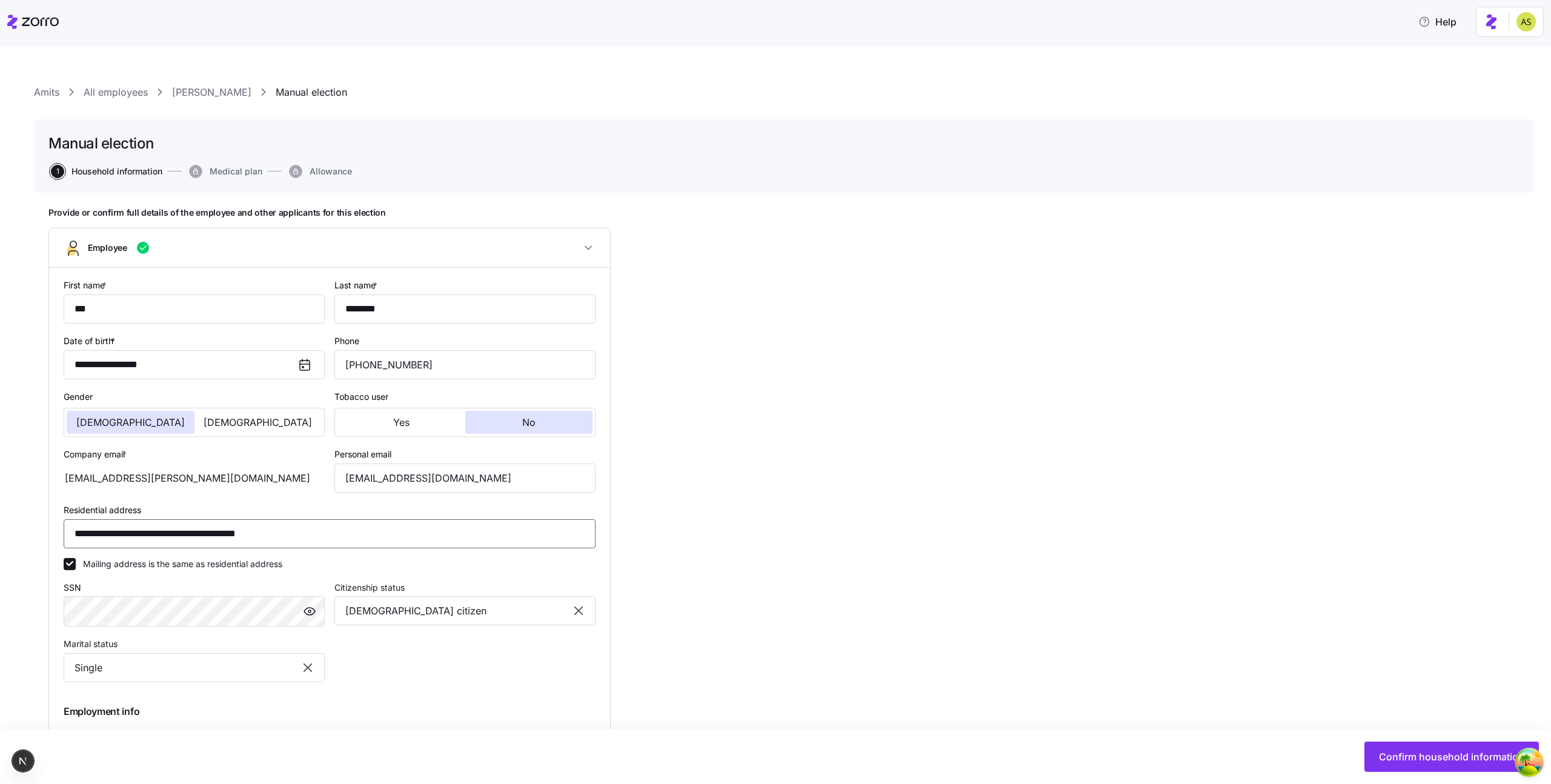
click at [97, 538] on input "**********" at bounding box center [329, 534] width 532 height 29
type input "**********"
click at [808, 549] on div "**********" at bounding box center [783, 594] width 1471 height 772
click at [1385, 767] on button "Confirm household information" at bounding box center [1451, 756] width 174 height 30
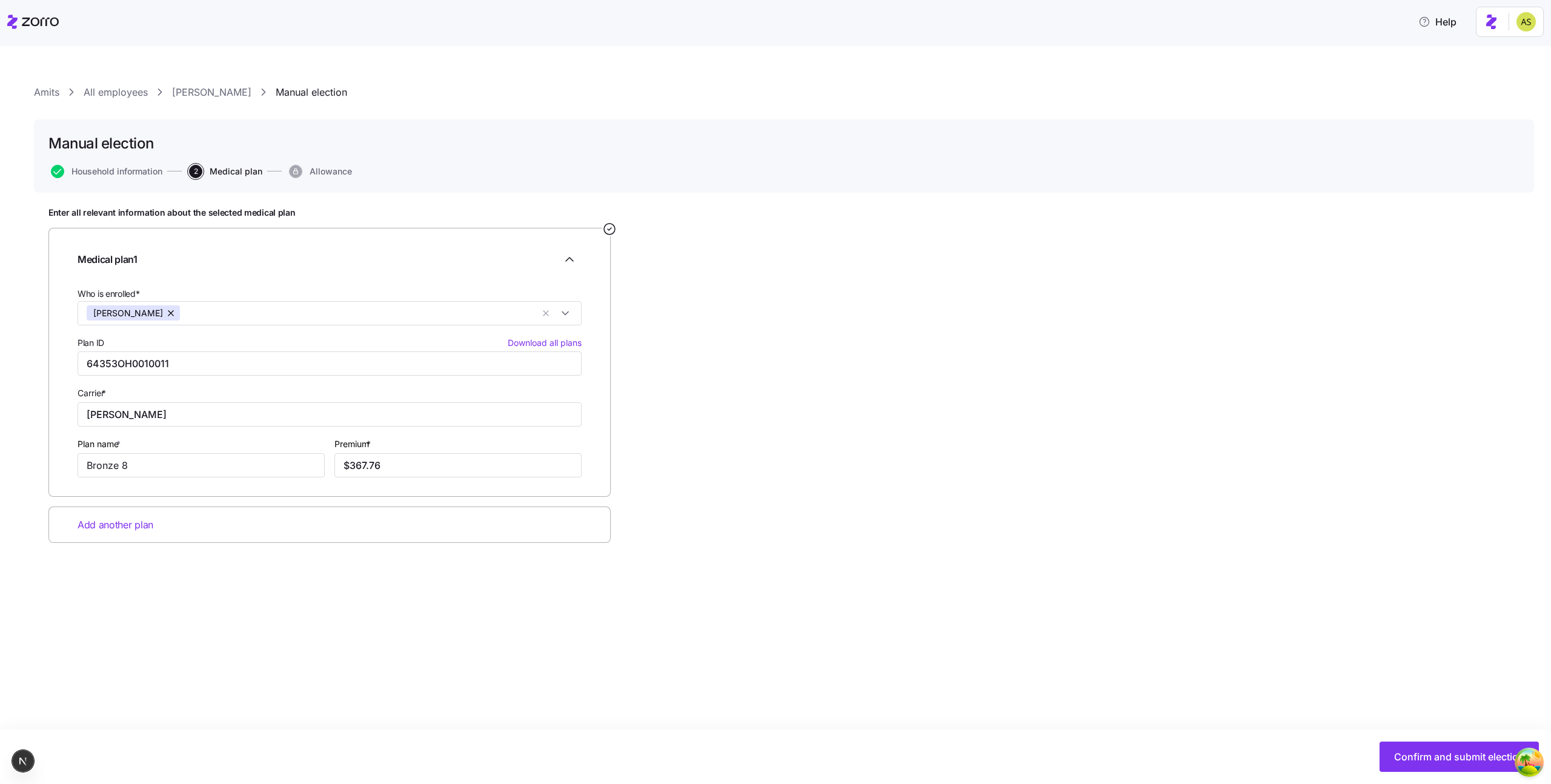
click at [228, 96] on link "[PERSON_NAME]" at bounding box center [212, 93] width 80 height 15
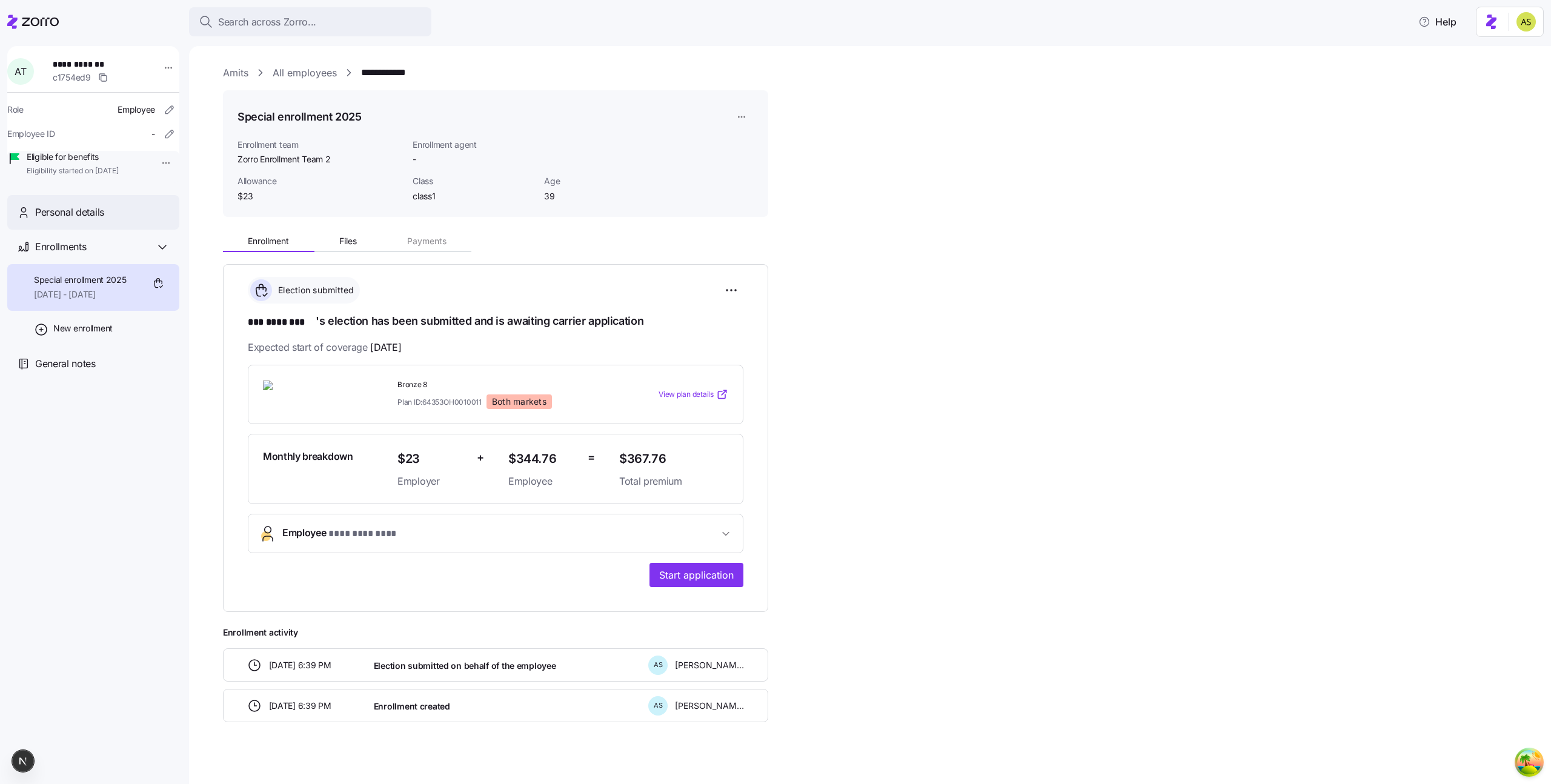
click at [138, 220] on div "Personal details" at bounding box center [102, 213] width 135 height 15
